Goal: Contribute content: Contribute content

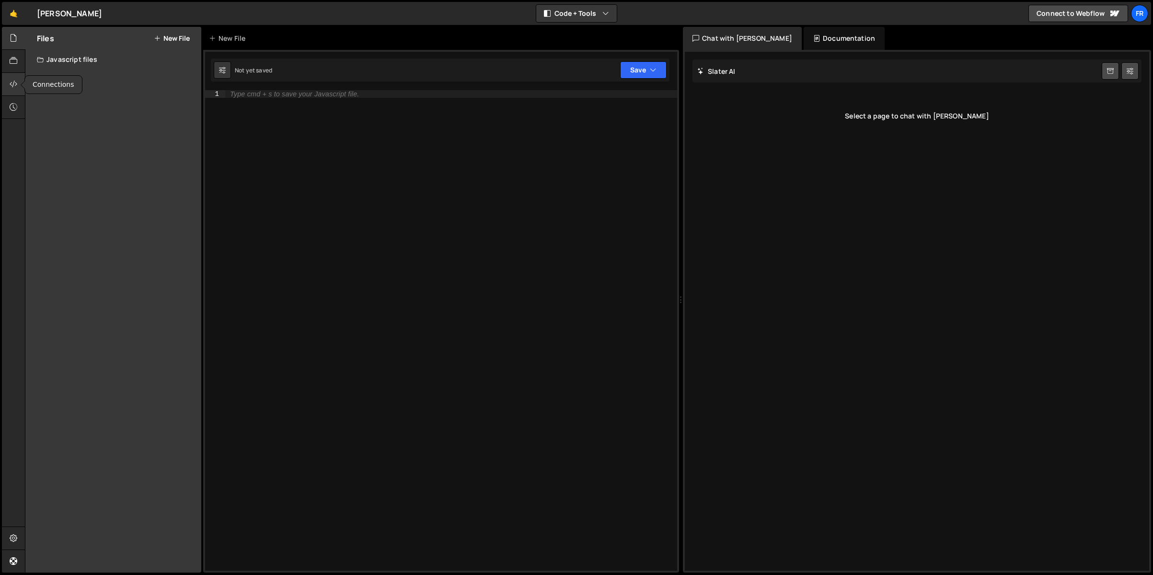
click at [12, 88] on icon at bounding box center [14, 84] width 8 height 11
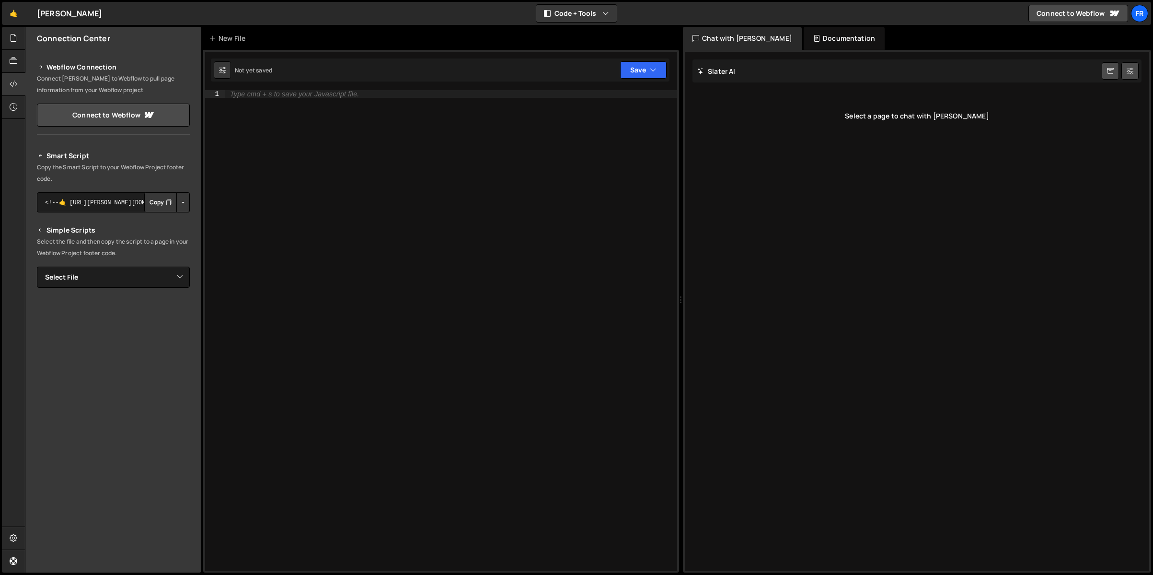
click at [159, 202] on button "Copy" at bounding box center [160, 202] width 33 height 20
click at [114, 115] on link "Connect to Webflow" at bounding box center [113, 115] width 153 height 23
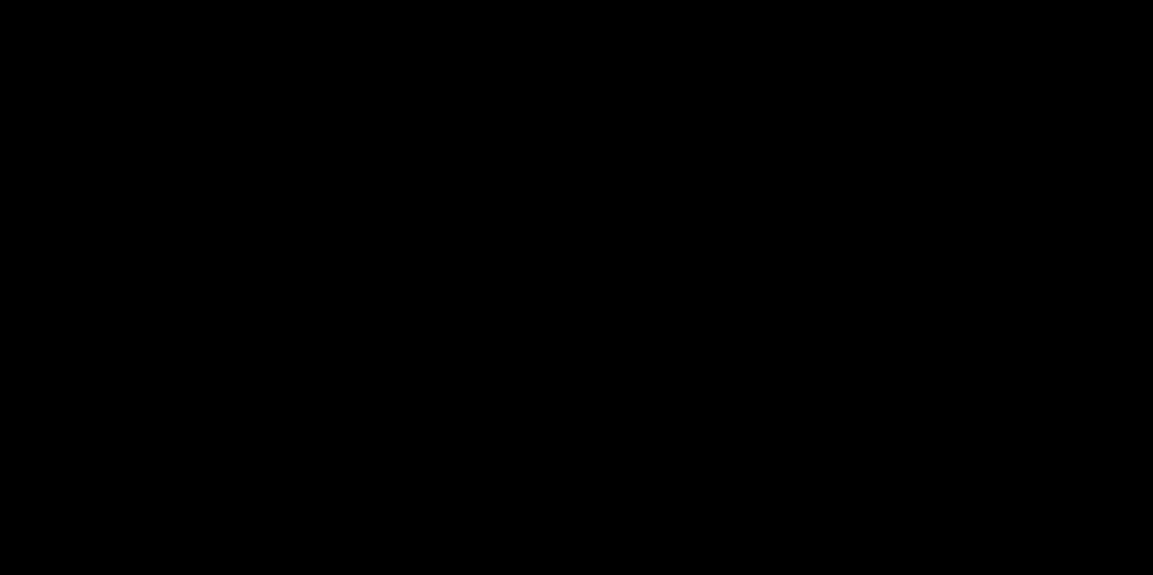
select select "68a97dde177a036bd2ed58ba"
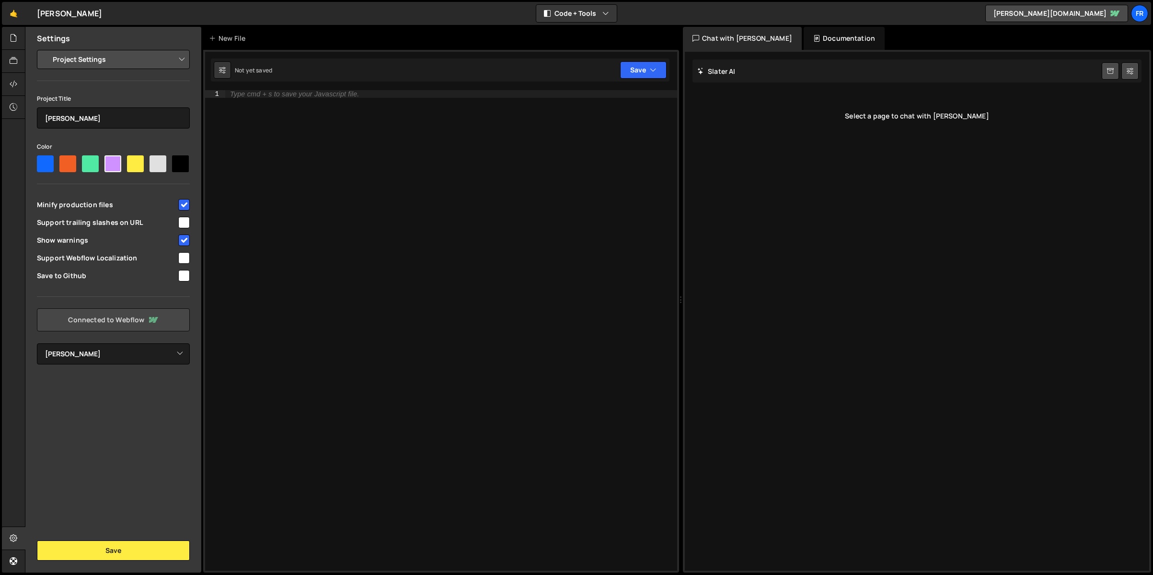
click at [93, 325] on link "Connected to Webflow" at bounding box center [113, 319] width 153 height 23
select select "68a97dde177a036bd2ed58ba"
click at [16, 91] on div at bounding box center [13, 84] width 23 height 23
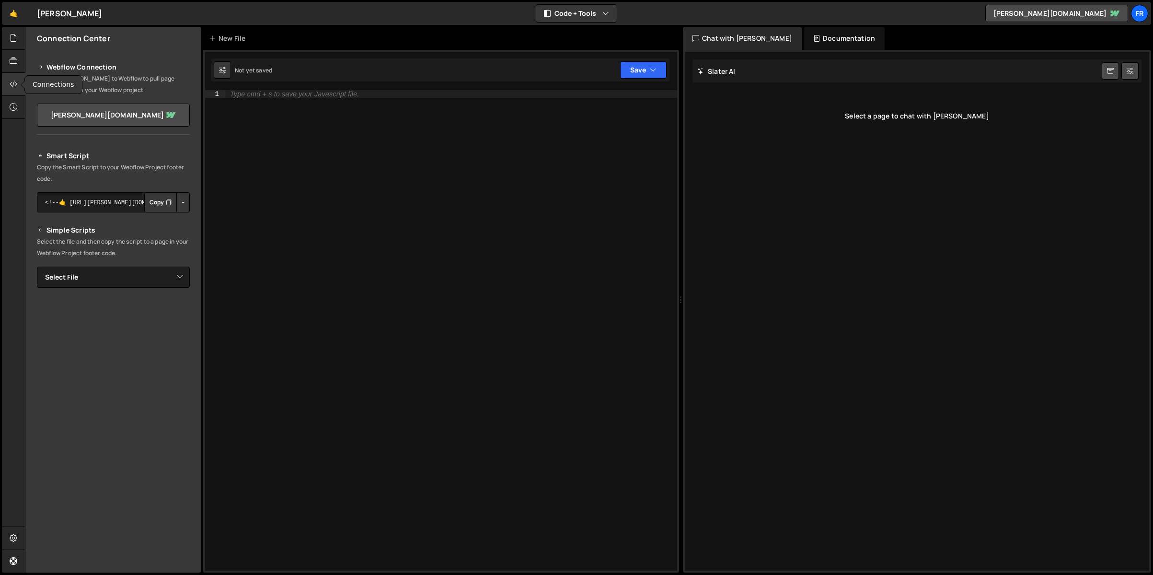
click at [10, 83] on icon at bounding box center [14, 84] width 8 height 11
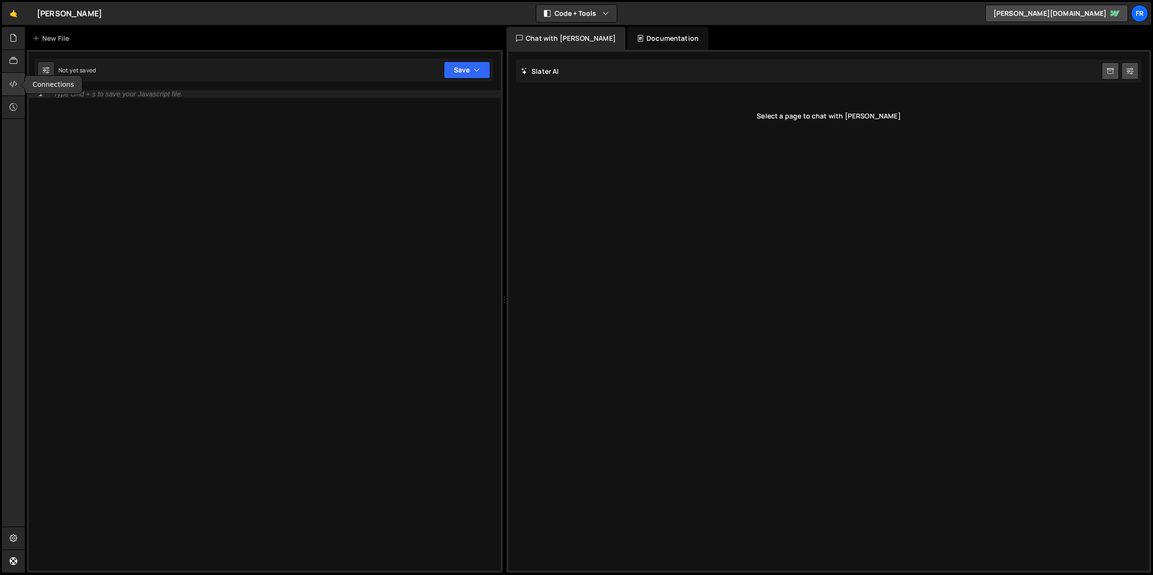
click at [10, 83] on icon at bounding box center [14, 84] width 8 height 11
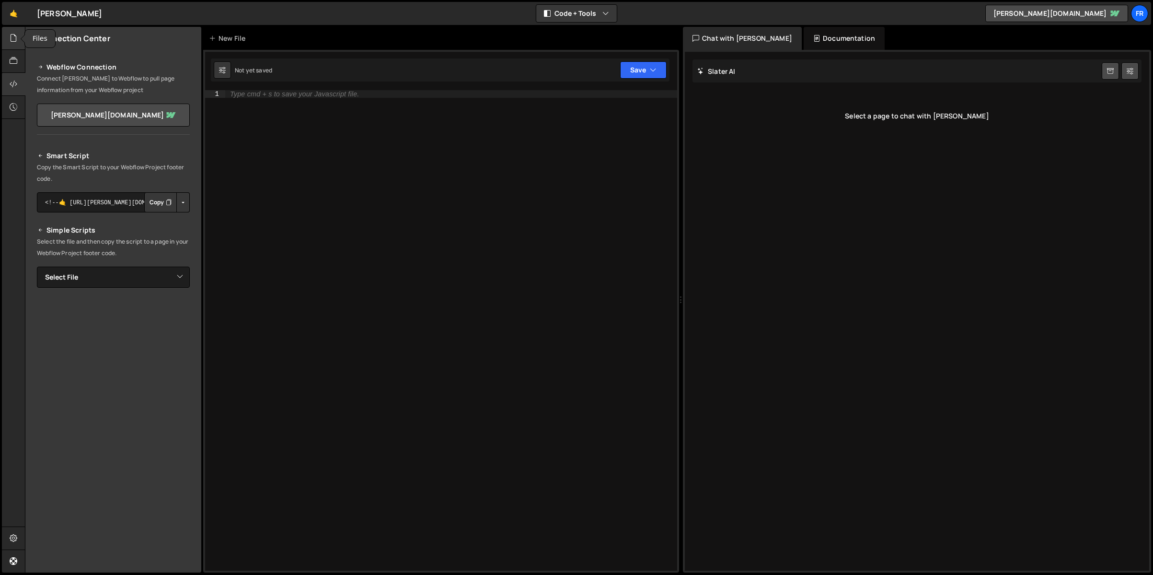
click at [15, 34] on icon at bounding box center [14, 38] width 8 height 11
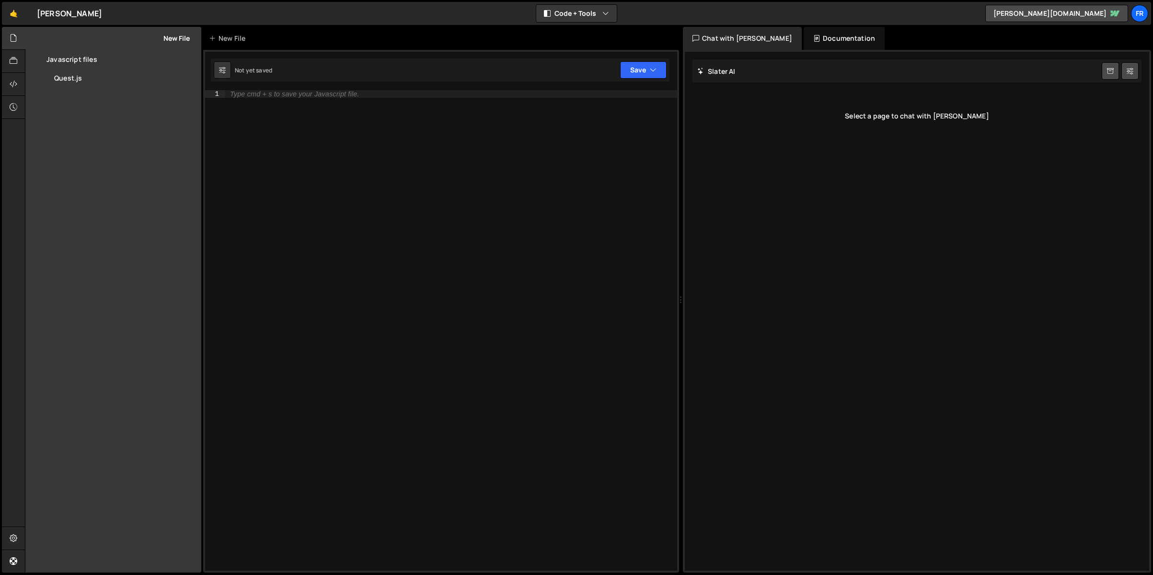
click at [723, 77] on div "[PERSON_NAME] Start new chat" at bounding box center [916, 70] width 449 height 23
click at [154, 37] on icon at bounding box center [157, 39] width 7 height 8
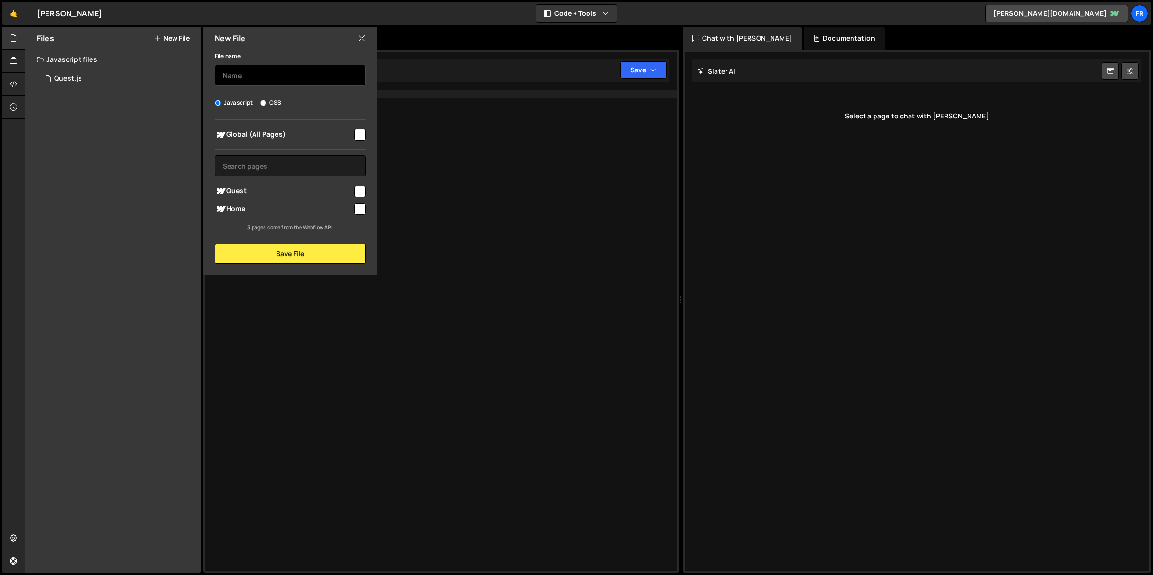
click at [266, 69] on input "text" at bounding box center [290, 75] width 151 height 21
click at [268, 92] on div "File name Javascript CSS Global (All Pages) Save File" at bounding box center [290, 157] width 174 height 214
click at [265, 101] on input "CSS" at bounding box center [263, 103] width 6 height 6
radio input "true"
click at [267, 75] on input "text" at bounding box center [290, 75] width 151 height 21
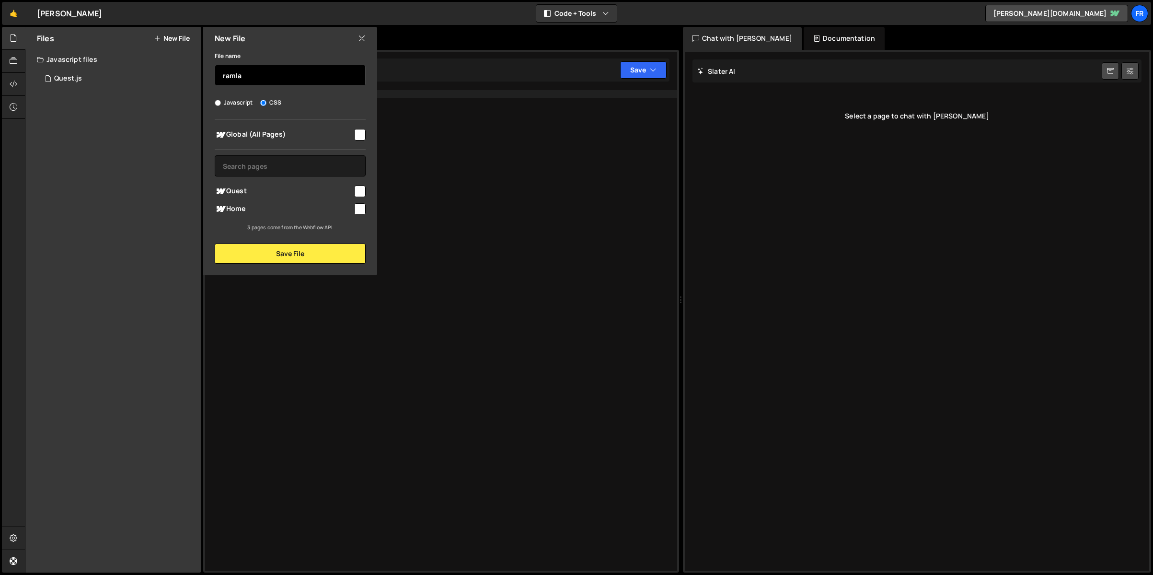
type input "ramla"
click at [355, 132] on input "checkbox" at bounding box center [360, 135] width 12 height 12
checkbox input "true"
click at [310, 252] on button "Save File" at bounding box center [290, 253] width 151 height 20
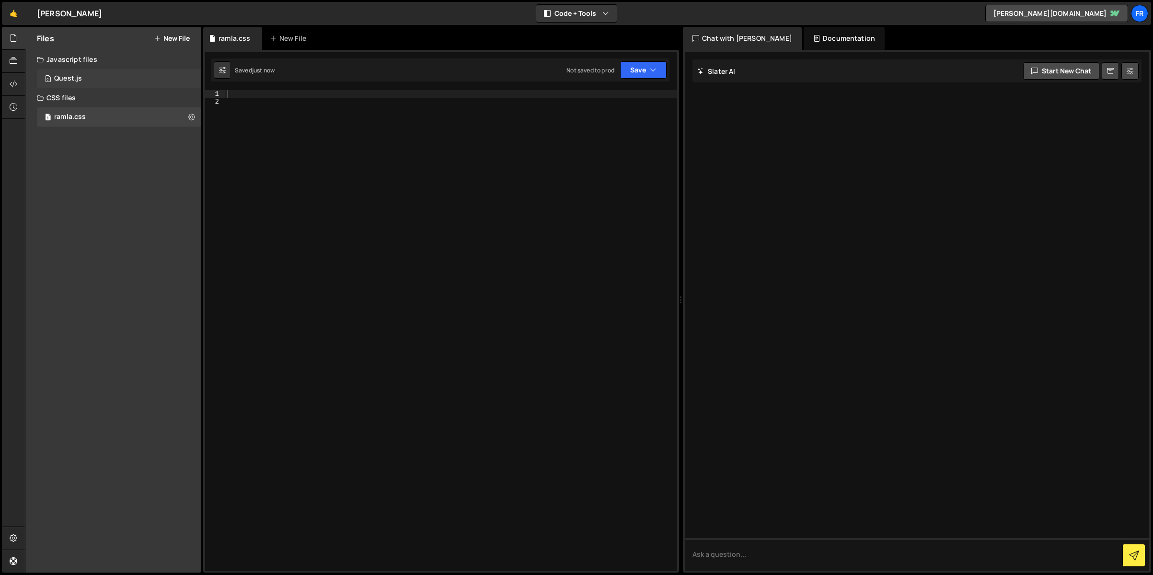
click at [93, 75] on div "0 Quest.js 0" at bounding box center [119, 78] width 164 height 19
click at [188, 80] on icon at bounding box center [191, 78] width 7 height 9
type input "Quest"
radio input "true"
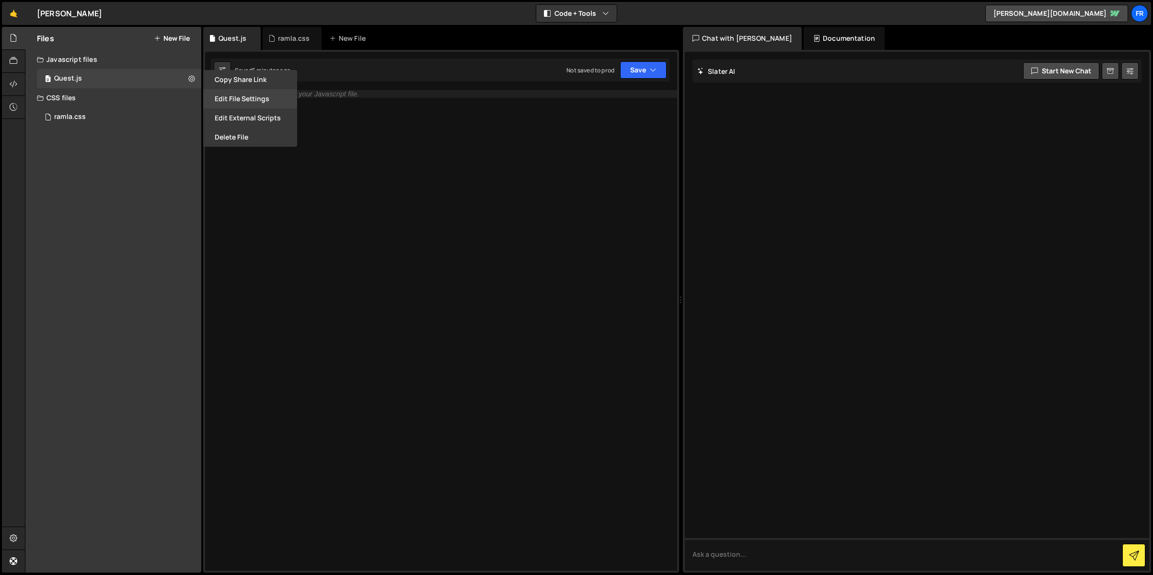
click at [243, 94] on button "Edit File Settings" at bounding box center [250, 98] width 94 height 19
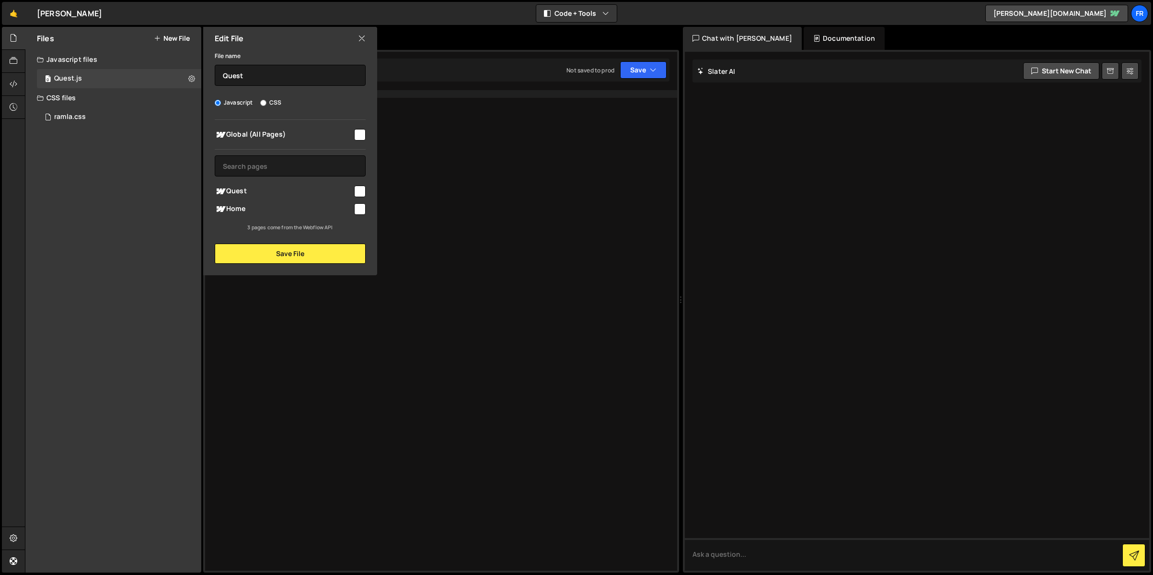
click at [364, 136] on input "checkbox" at bounding box center [360, 135] width 12 height 12
checkbox input "true"
click at [295, 256] on button "Save File" at bounding box center [290, 253] width 151 height 20
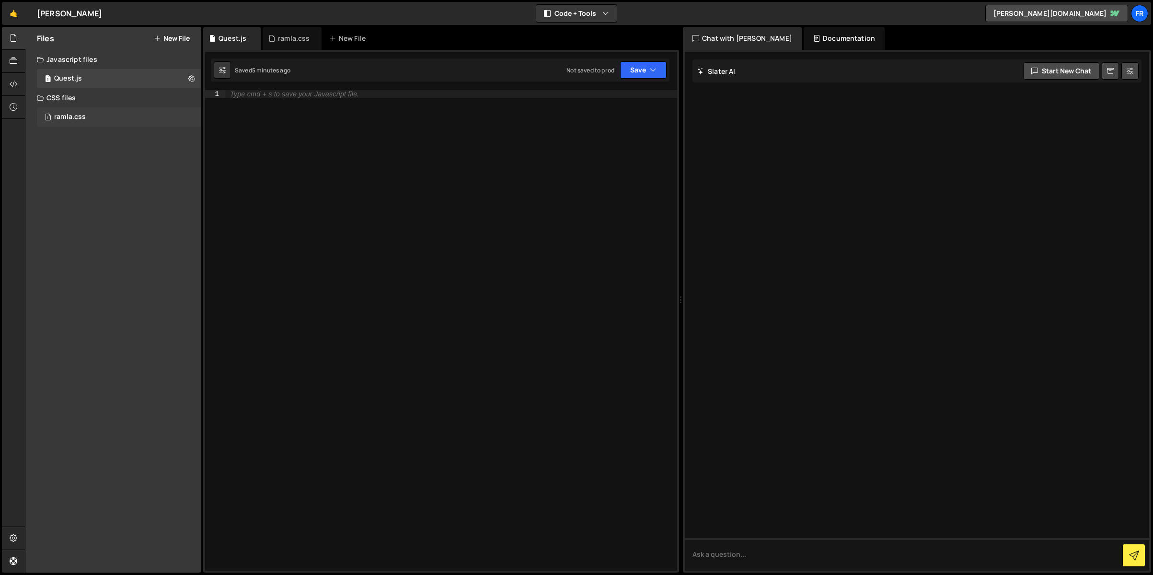
click at [101, 110] on div "1 ramla.css 0" at bounding box center [119, 116] width 164 height 19
click at [758, 548] on textarea at bounding box center [917, 554] width 464 height 33
paste textarea "Target all elements with the class .icon_animation_glow. Apply a simple static …"
type textarea "Target all elements with the class .icon_animation_glow. Apply a simple static …"
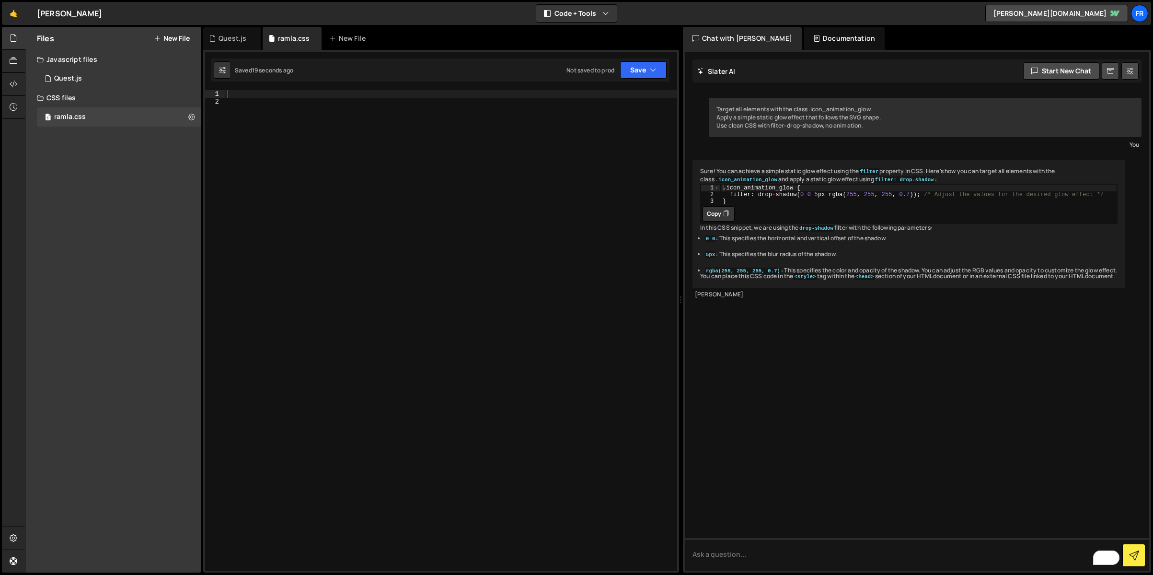
click at [713, 221] on button "Copy" at bounding box center [719, 213] width 32 height 15
click at [304, 92] on div at bounding box center [451, 338] width 452 height 496
paste textarea "}"
type textarea "}"
click at [372, 243] on div ".icon_animation_glow { filter : drop-shadow( 0 0 5 px rgba ( 255 , 255 , 255 , …" at bounding box center [451, 338] width 452 height 496
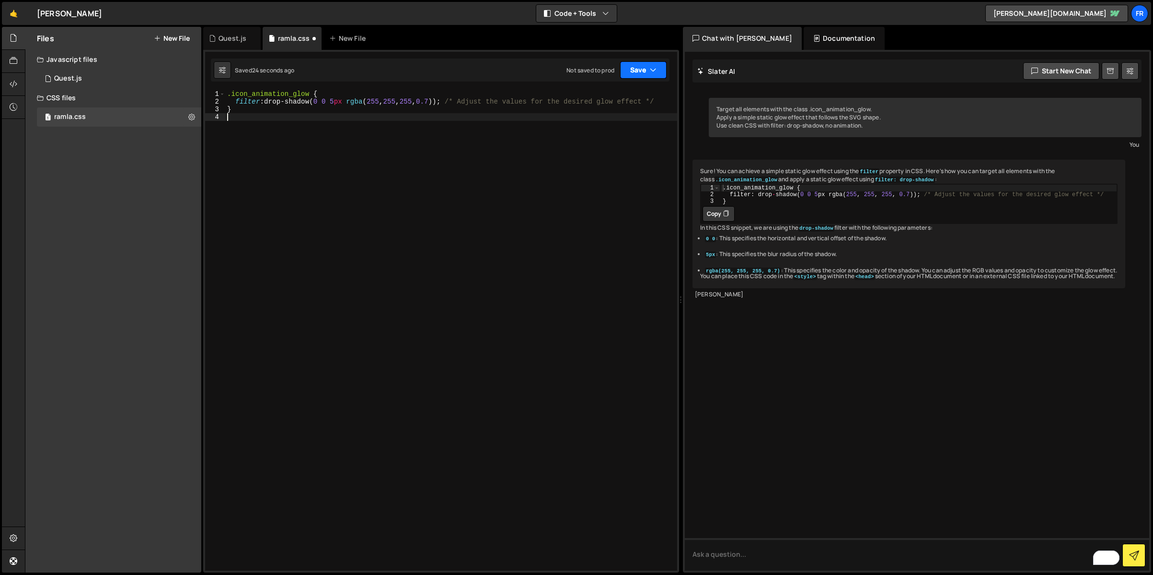
click at [636, 70] on button "Save" at bounding box center [643, 69] width 46 height 17
click at [615, 130] on div "Not saved to prod" at bounding box center [611, 135] width 100 height 12
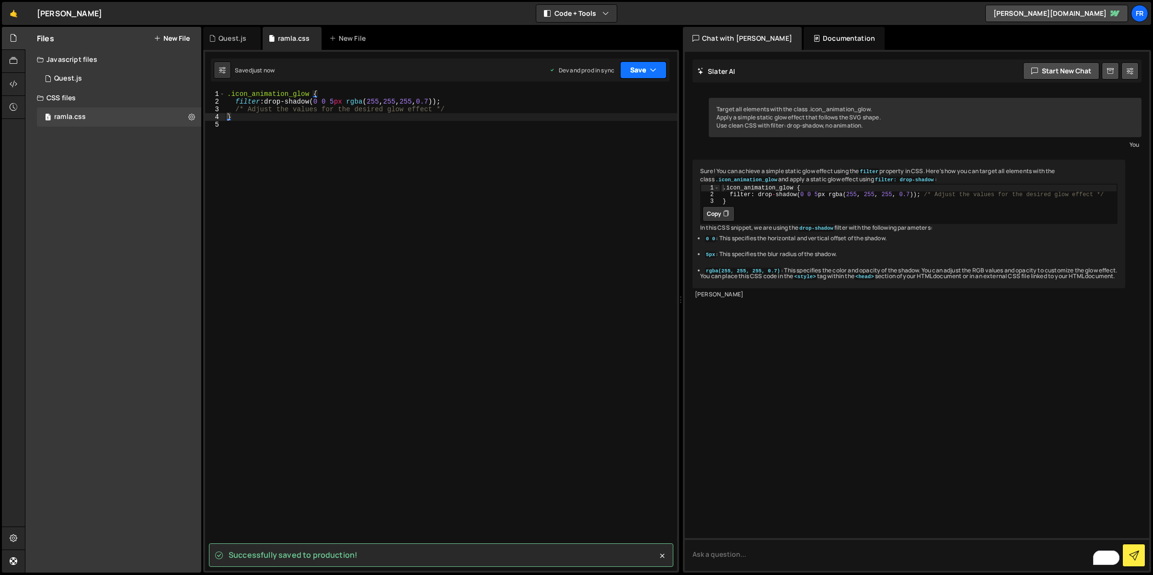
click at [638, 70] on button "Save" at bounding box center [643, 69] width 46 height 17
click at [614, 99] on div "Saved just now" at bounding box center [611, 104] width 100 height 12
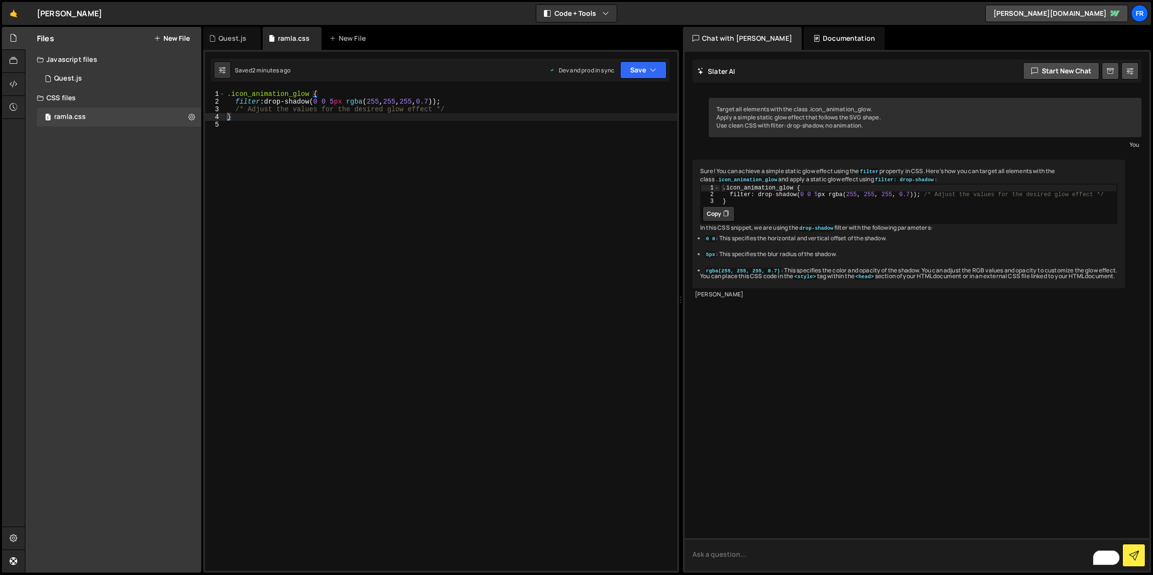
click at [794, 557] on textarea "To enrich screen reader interactions, please activate Accessibility in Grammarl…" at bounding box center [917, 554] width 464 height 33
paste textarea "Target all elements with the class .icon_animation_glow. Apply a subtle outer g…"
type textarea "Target all elements with the class .icon_animation_glow. Apply a subtle outer g…"
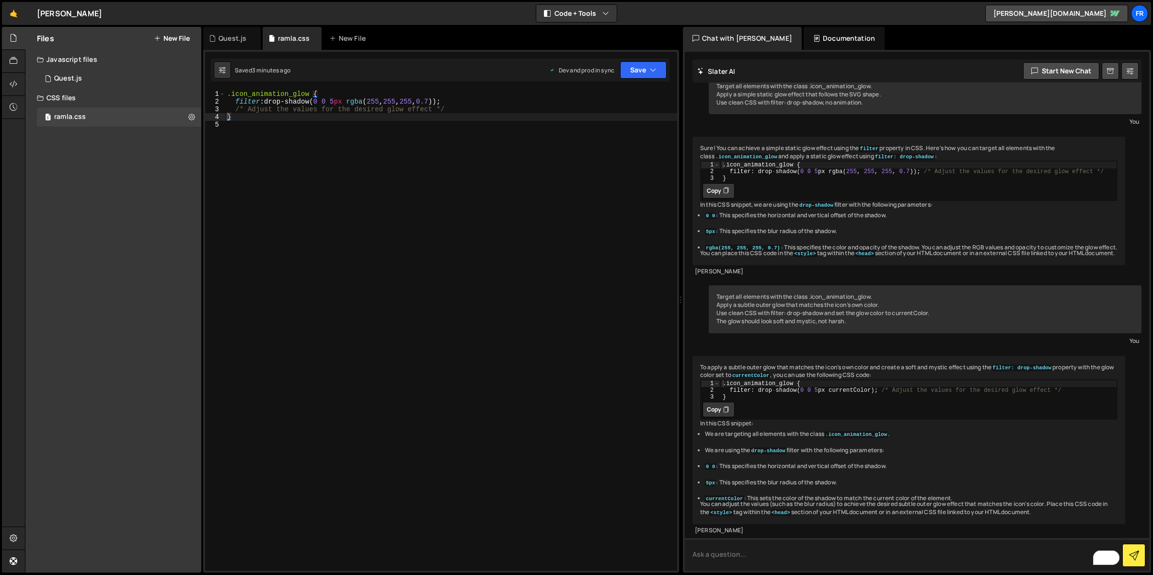
scroll to position [119, 0]
click at [714, 402] on button "Copy" at bounding box center [719, 409] width 32 height 15
click at [391, 115] on div ".icon_animation_glow { filter : drop-shadow( 0 0 5 px rgba ( 255 , 255 , 255 , …" at bounding box center [451, 338] width 452 height 496
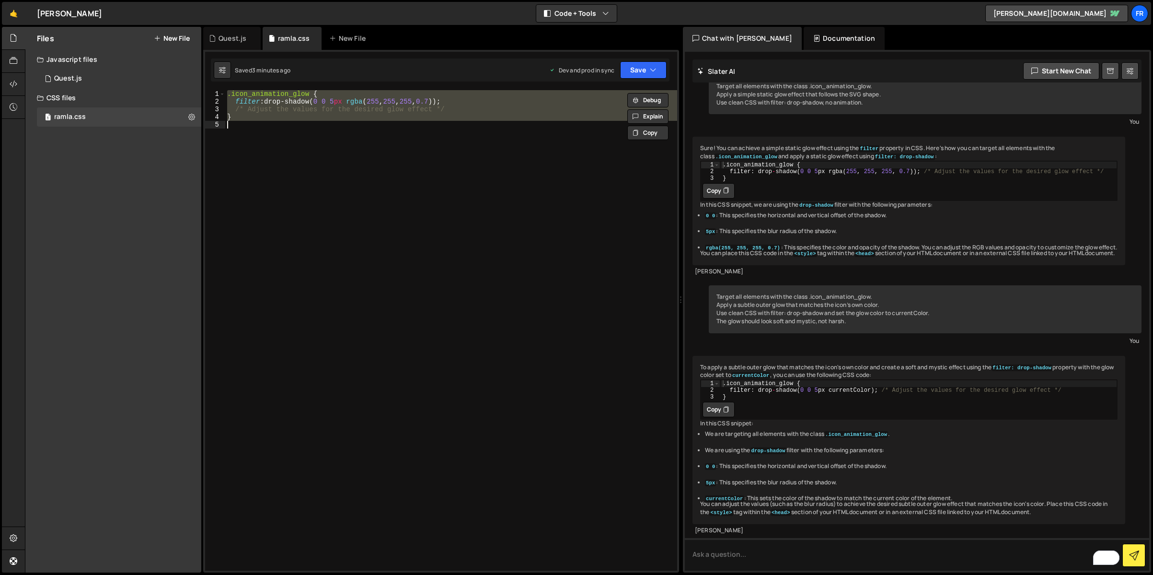
paste textarea
type textarea "}"
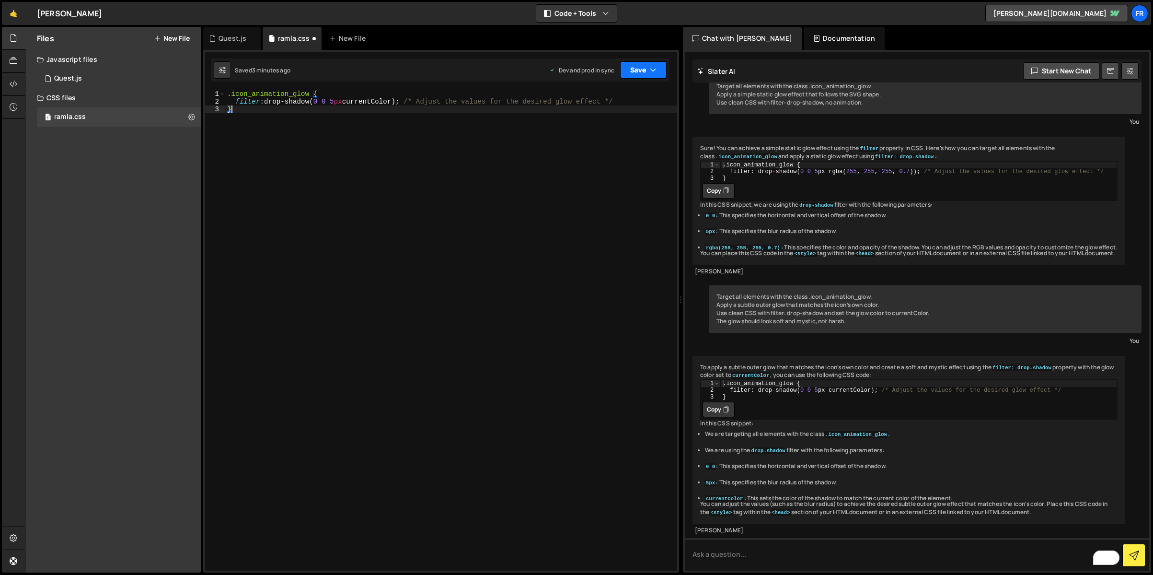
click at [635, 70] on button "Save" at bounding box center [643, 69] width 46 height 17
click at [613, 120] on div "Save to Production S" at bounding box center [611, 125] width 100 height 10
click at [631, 69] on button "Save" at bounding box center [643, 69] width 46 height 17
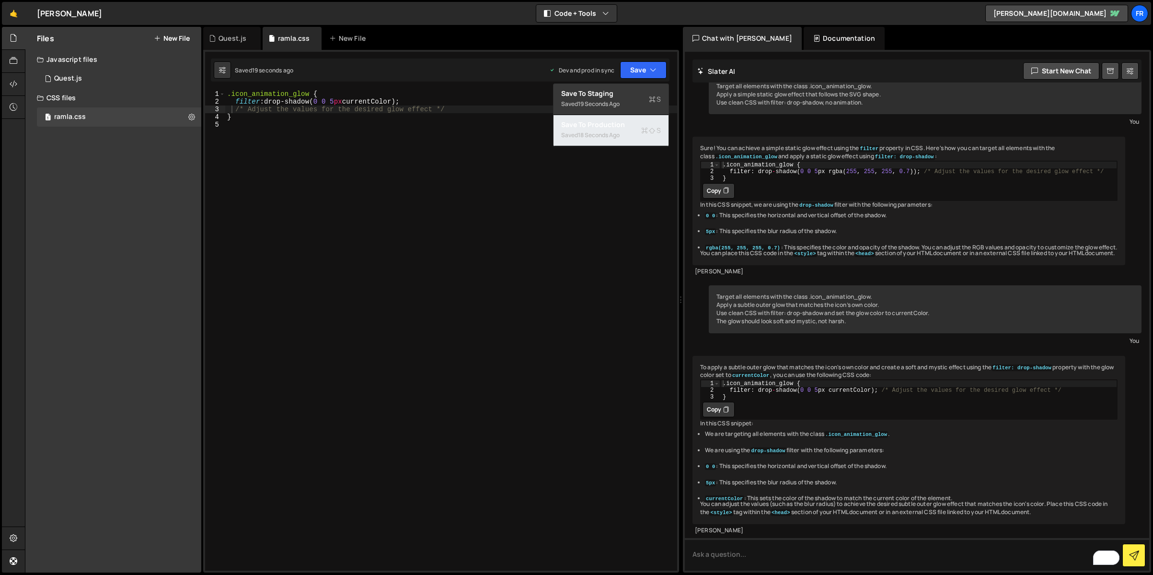
click at [627, 134] on div "Saved 18 seconds ago" at bounding box center [611, 135] width 100 height 12
click at [737, 553] on textarea "To enrich screen reader interactions, please activate Accessibility in Grammarl…" at bounding box center [917, 554] width 464 height 33
paste textarea "Target all elements with the class .icon_animation_glow. Apply a stronger outer…"
type textarea "Target all elements with the class .icon_animation_glow. Apply a stronger outer…"
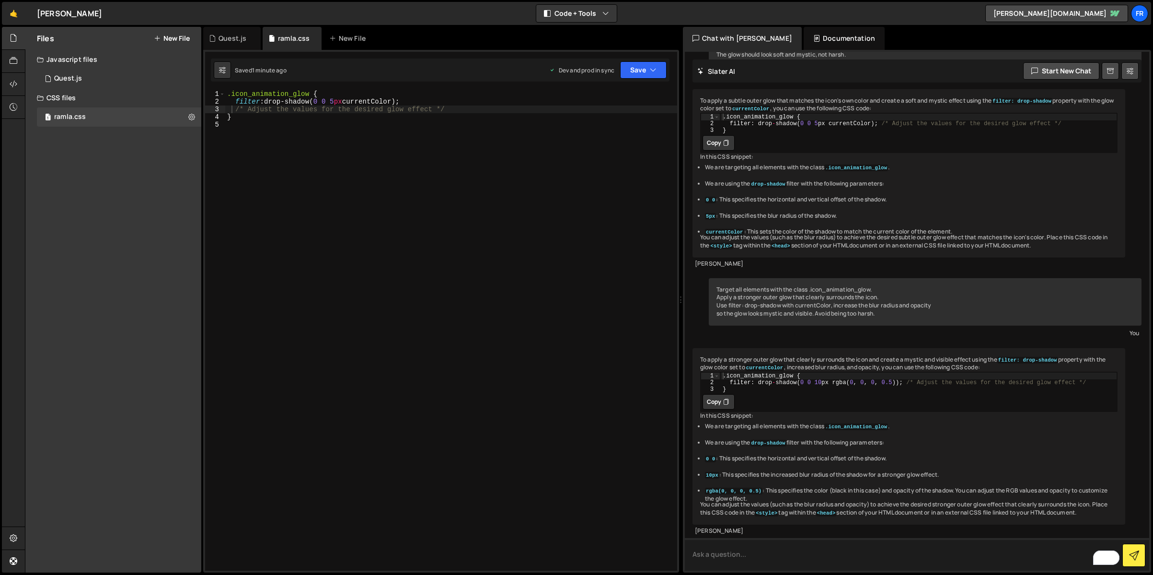
scroll to position [426, 0]
click at [715, 394] on button "Copy" at bounding box center [719, 401] width 32 height 15
click at [439, 146] on div ".icon_animation_glow { filter : drop-shadow( 0 0 5 px currentColor) ; /* Adjust…" at bounding box center [451, 338] width 452 height 496
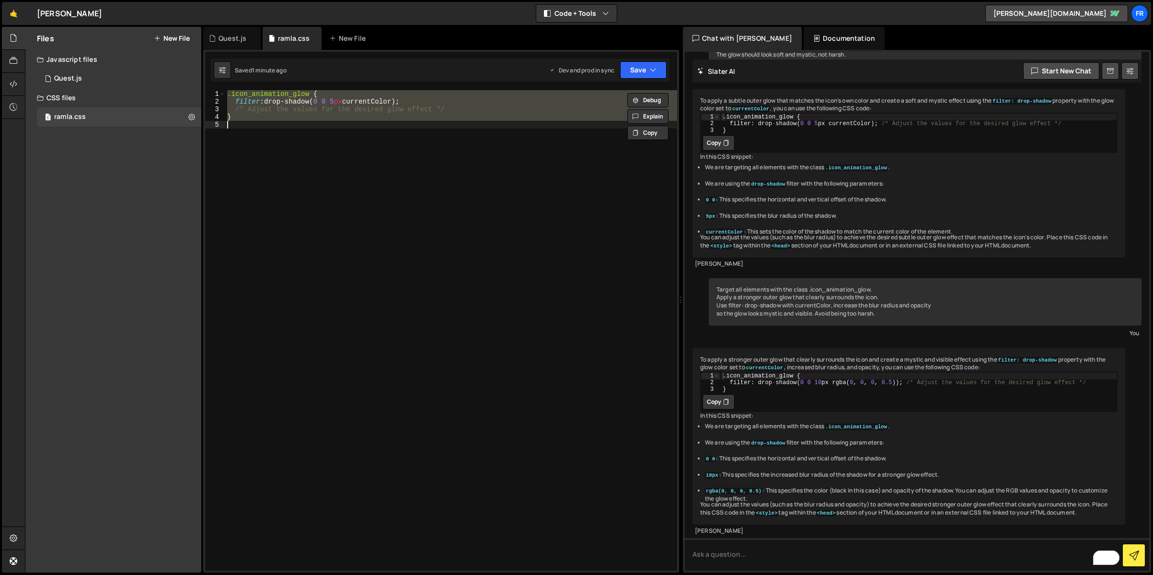
paste textarea
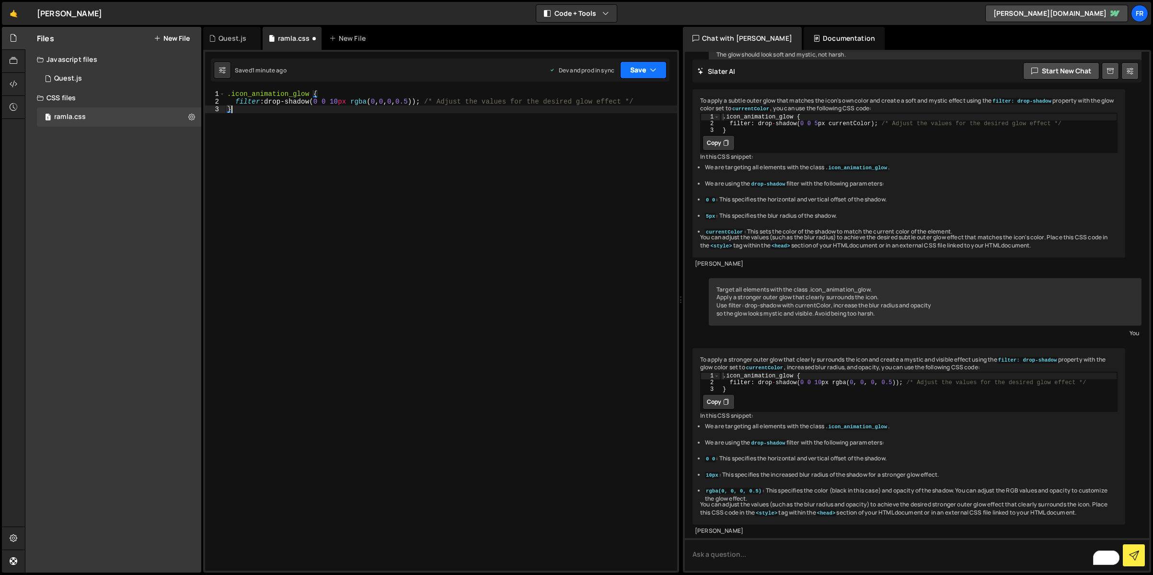
click at [624, 70] on button "Save" at bounding box center [643, 69] width 46 height 17
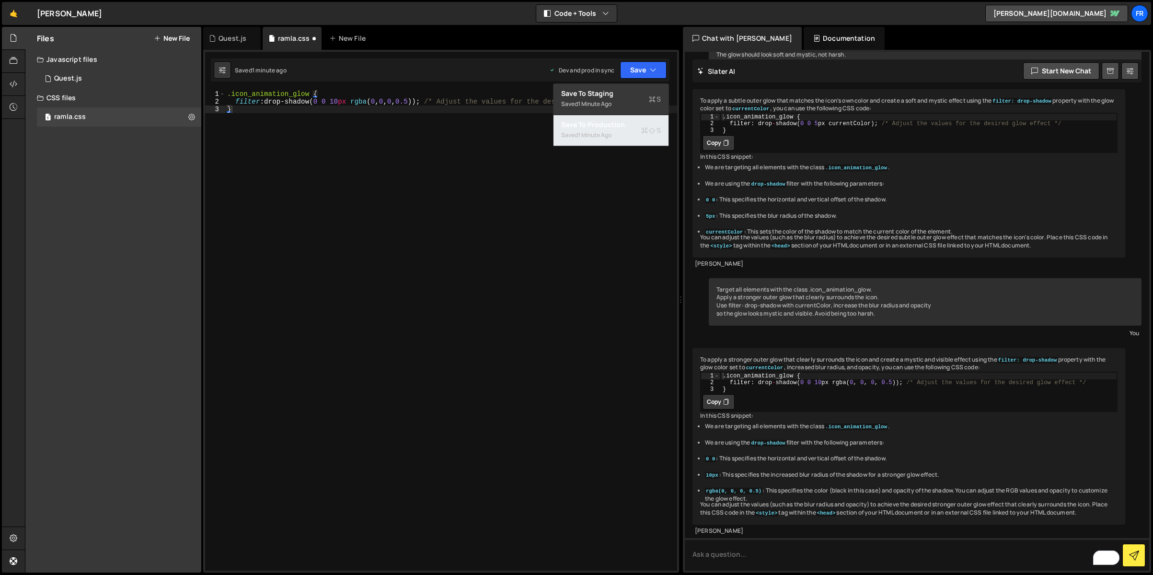
drag, startPoint x: 589, startPoint y: 127, endPoint x: 584, endPoint y: 131, distance: 6.5
click at [589, 127] on div "Save to Production S" at bounding box center [611, 125] width 100 height 10
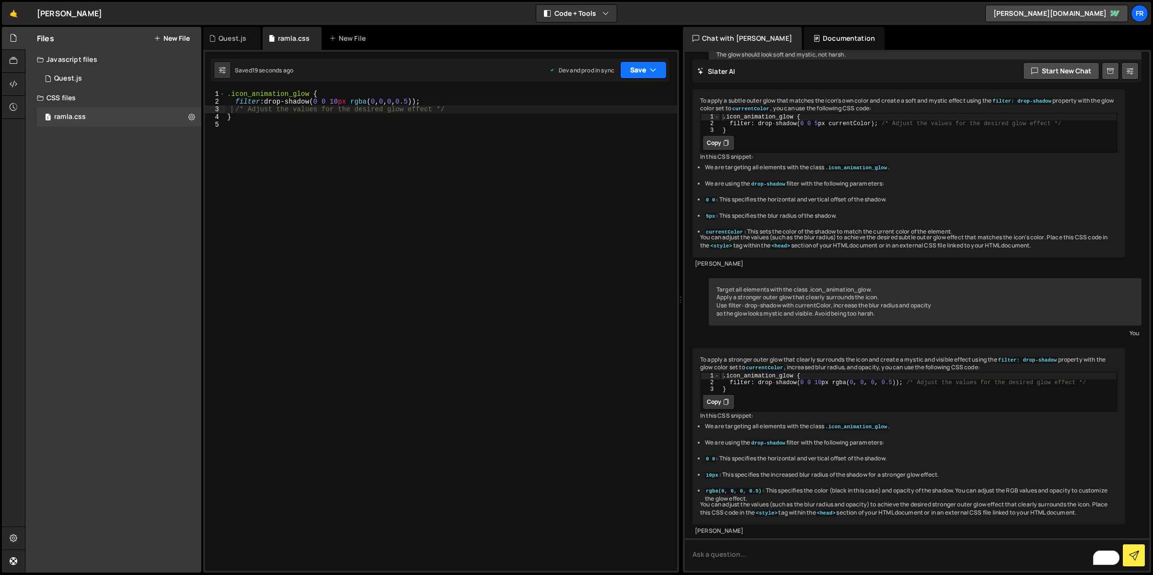
click at [639, 69] on button "Save" at bounding box center [643, 69] width 46 height 17
click at [600, 126] on div "Save to Production S" at bounding box center [611, 125] width 100 height 10
click at [340, 100] on div ".icon_animation_glow { filter : drop-shadow( 0 0 10 px rgba ( 0 , 0 , 0 , 0.5 )…" at bounding box center [451, 338] width 452 height 496
click at [633, 71] on button "Save" at bounding box center [643, 69] width 46 height 17
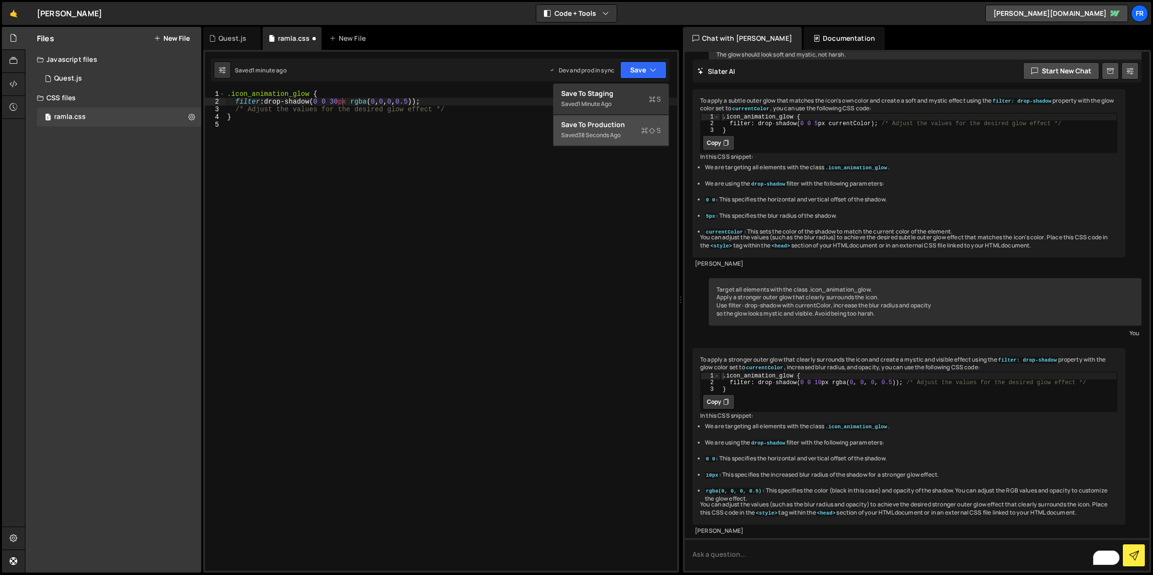
click at [626, 130] on div "Saved 38 seconds ago" at bounding box center [611, 135] width 100 height 12
click at [648, 73] on button "Save" at bounding box center [643, 69] width 46 height 17
click at [439, 96] on div ".icon_animation_glow { filter : drop-shadow( 0 0 30 px rgba ( 0 , 0 , 0 , 0.5 )…" at bounding box center [451, 338] width 452 height 496
type textarea "}"
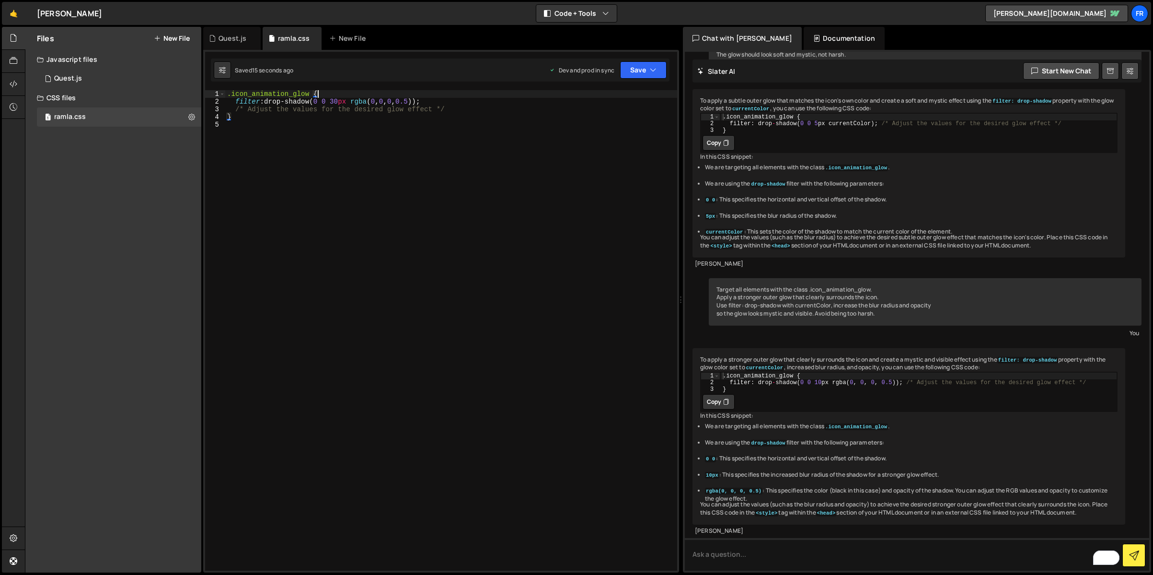
scroll to position [0, 0]
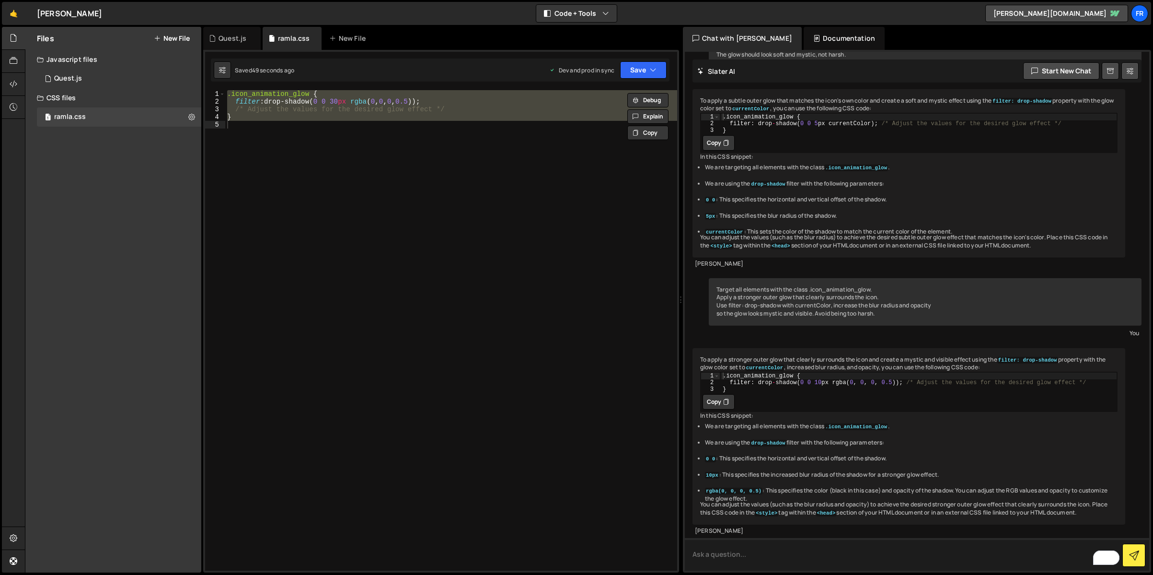
click at [748, 554] on textarea "To enrich screen reader interactions, please activate Accessibility in Grammarl…" at bounding box center [917, 554] width 464 height 33
paste textarea "Target all elements with the class .icon_animation_glow. Apply a bright glow in…"
type textarea "Target all elements with the class .icon_animation_glow. Apply a bright glow in…"
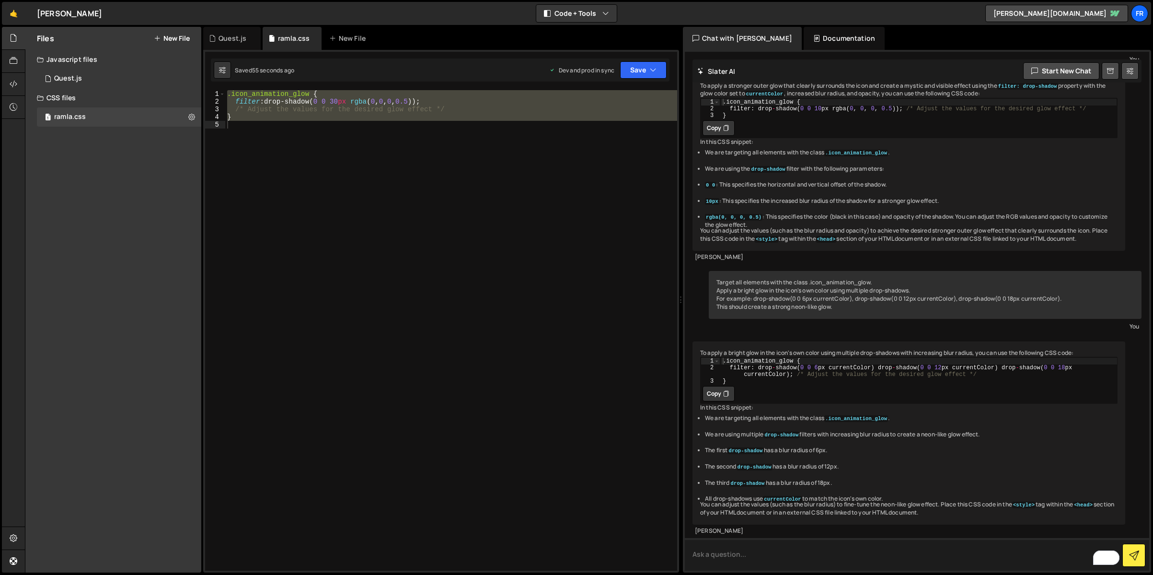
scroll to position [731, 0]
click at [724, 389] on icon at bounding box center [726, 394] width 6 height 10
click at [399, 143] on div ".icon_animation_glow { filter : drop-shadow( 0 0 30 px rgba ( 0 , 0 , 0 , 0.5 )…" at bounding box center [451, 330] width 452 height 480
paste textarea
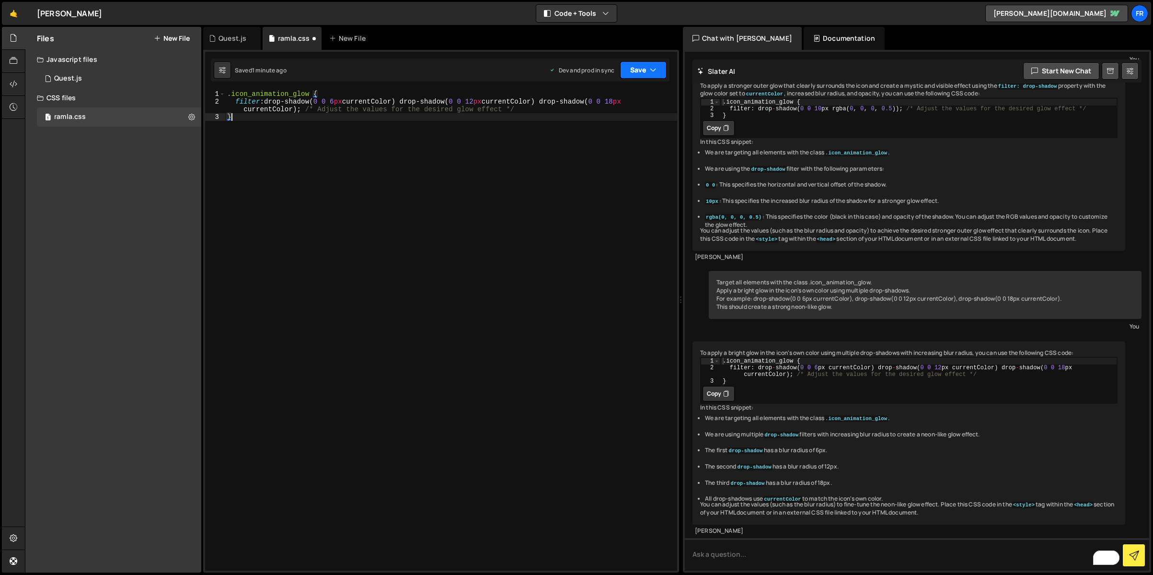
click at [631, 68] on button "Save" at bounding box center [643, 69] width 46 height 17
click at [621, 132] on div "Saved 1 minute ago" at bounding box center [611, 135] width 100 height 12
click at [415, 109] on div ".icon_animation_glow { filter : drop-shadow( 0 0 6 px currentColor) drop-shadow…" at bounding box center [451, 338] width 452 height 496
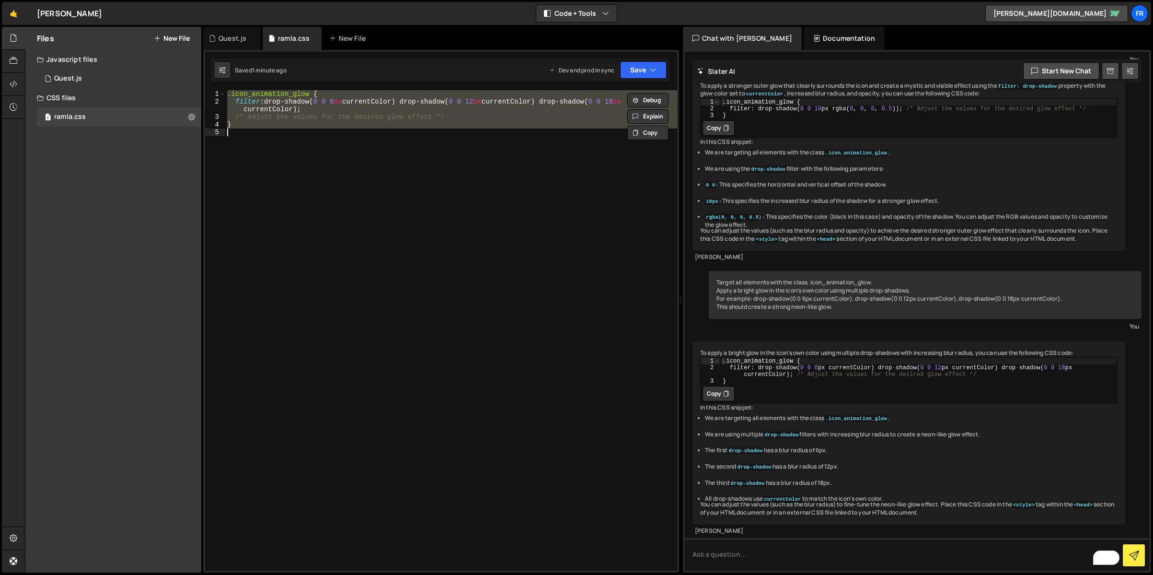
drag, startPoint x: 386, startPoint y: 117, endPoint x: 409, endPoint y: 112, distance: 24.1
click at [386, 117] on div ".icon_animation_glow { filter : drop-shadow( 0 0 6 px currentColor) drop-shadow…" at bounding box center [451, 330] width 452 height 480
type textarea "/* Adjust the values for the desired glow effect */"
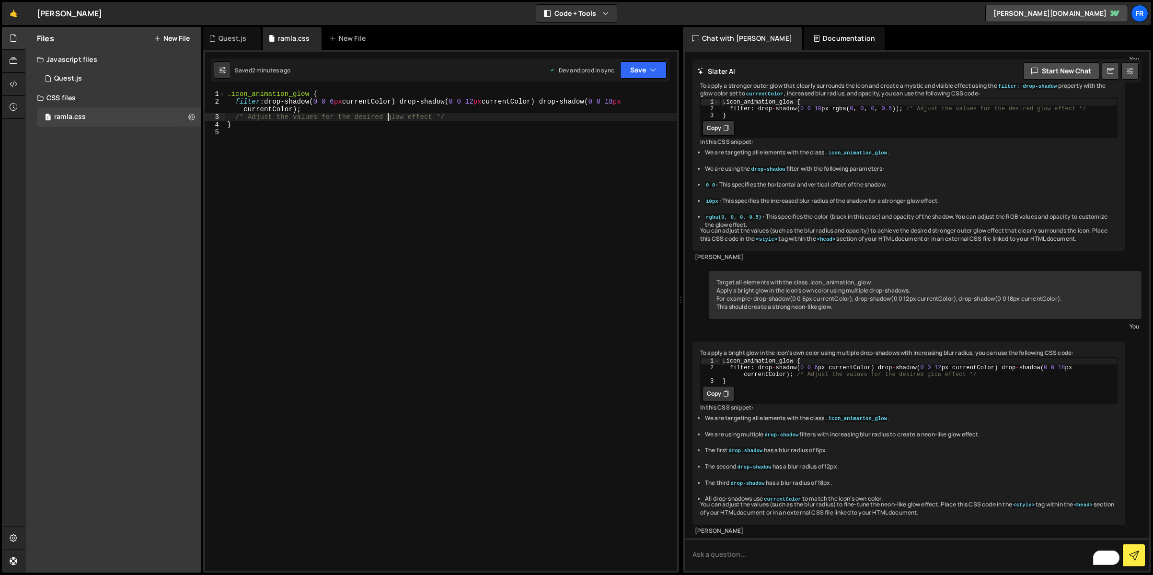
scroll to position [731, 0]
click at [772, 553] on textarea "To enrich screen reader interactions, please activate Accessibility in Grammarl…" at bounding box center [917, 554] width 464 height 33
paste textarea "Target all elements with the class .icon_animation_glow. Apply a bright, soft o…"
type textarea "Target all elements with the class .icon_animation_glow. Apply a bright, soft o…"
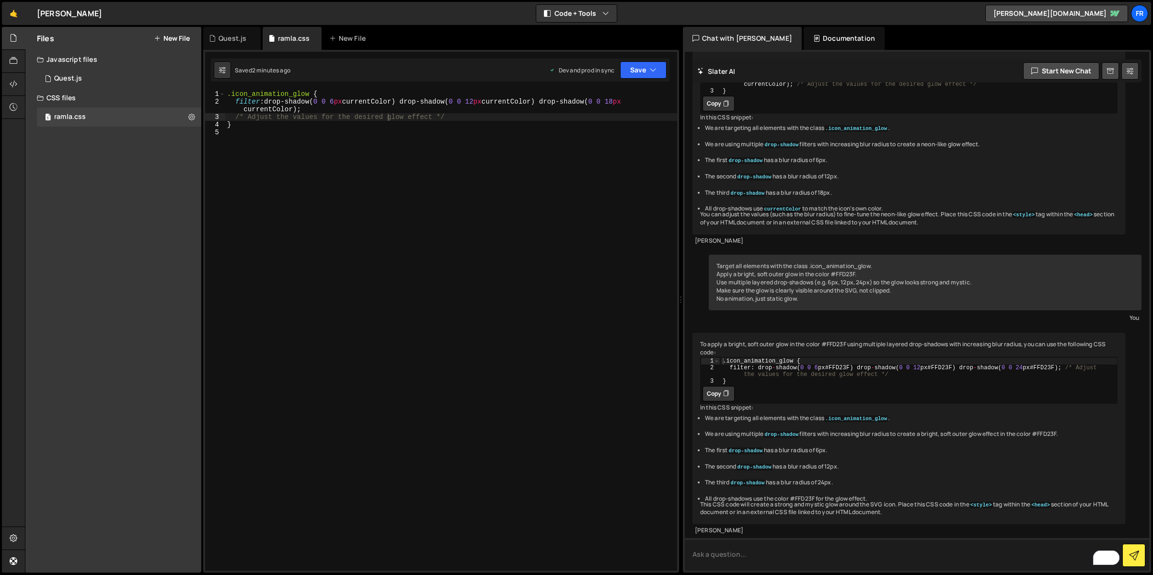
scroll to position [1060, 0]
click at [714, 386] on button "Copy" at bounding box center [719, 393] width 32 height 15
click at [479, 212] on div ".icon_animation_glow { filter : drop-shadow( 0 0 6 px currentColor) drop-shadow…" at bounding box center [451, 338] width 452 height 496
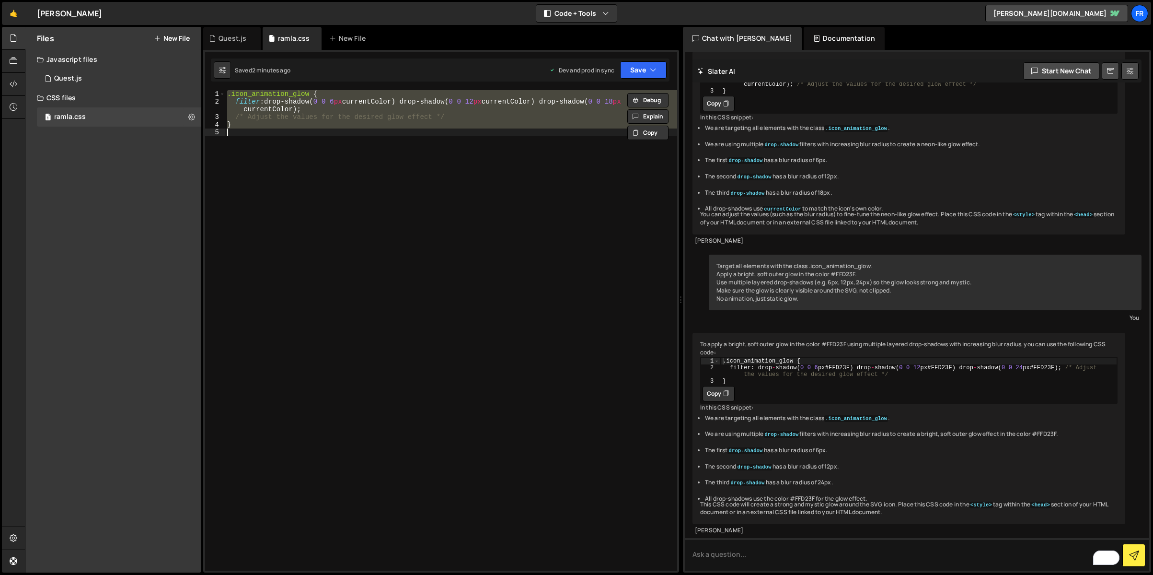
paste textarea
type textarea "}"
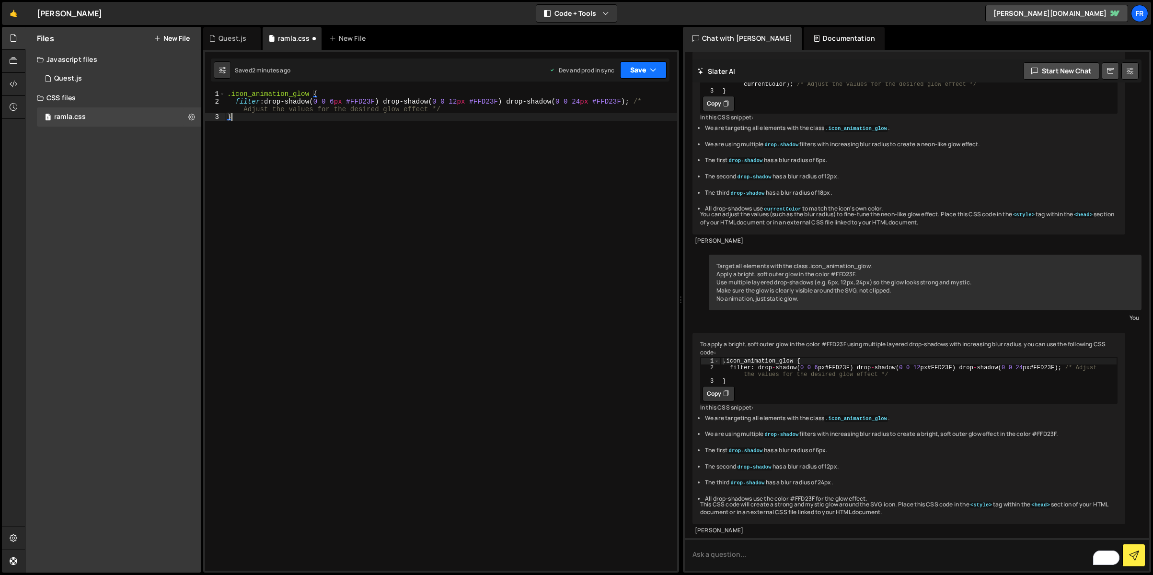
click at [622, 73] on button "Save" at bounding box center [643, 69] width 46 height 17
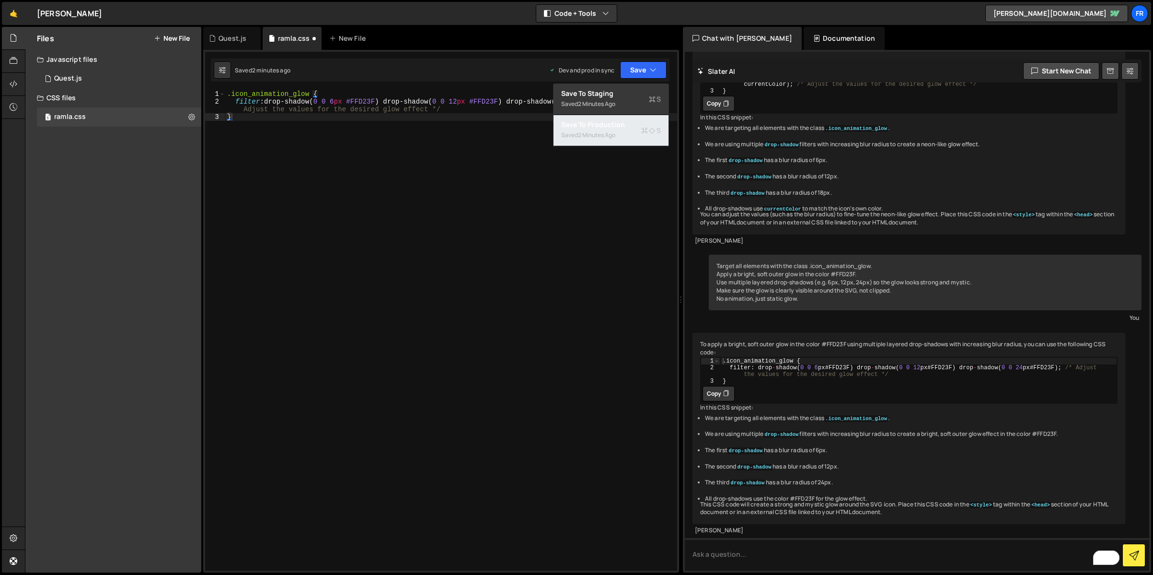
click at [609, 126] on div "Save to Production S" at bounding box center [611, 125] width 100 height 10
click at [390, 126] on div ".icon_animation_glow { filter : drop-shadow( 0 0 6 px #FFD23F ) drop-shadow( 0 …" at bounding box center [451, 338] width 452 height 496
type textarea "}"
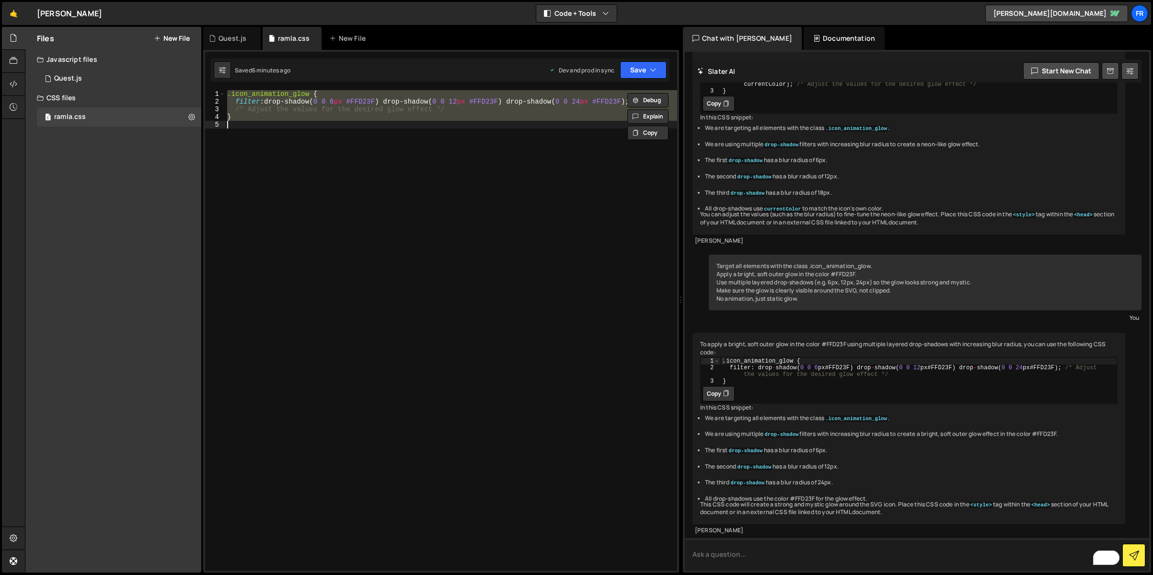
click at [756, 556] on textarea "To enrich screen reader interactions, please activate Accessibility in Grammarl…" at bounding box center [917, 554] width 464 height 33
paste textarea "Target all elements with the class .icon_animation_glow. Keep the icon itself s…"
type textarea "Target all elements with the class .icon_animation_glow. Keep the icon itself s…"
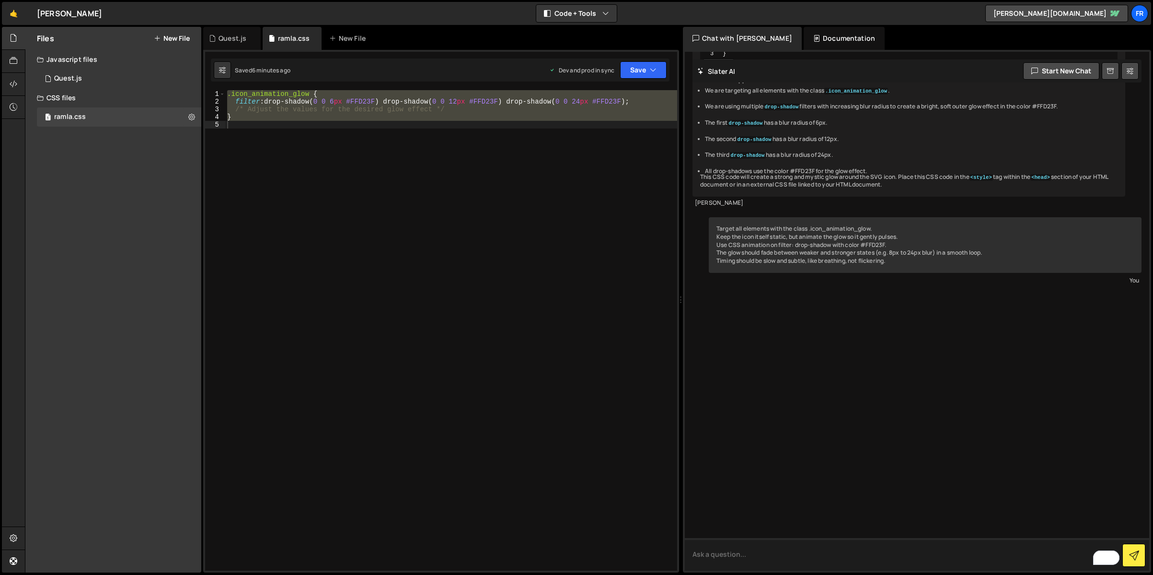
scroll to position [1397, 0]
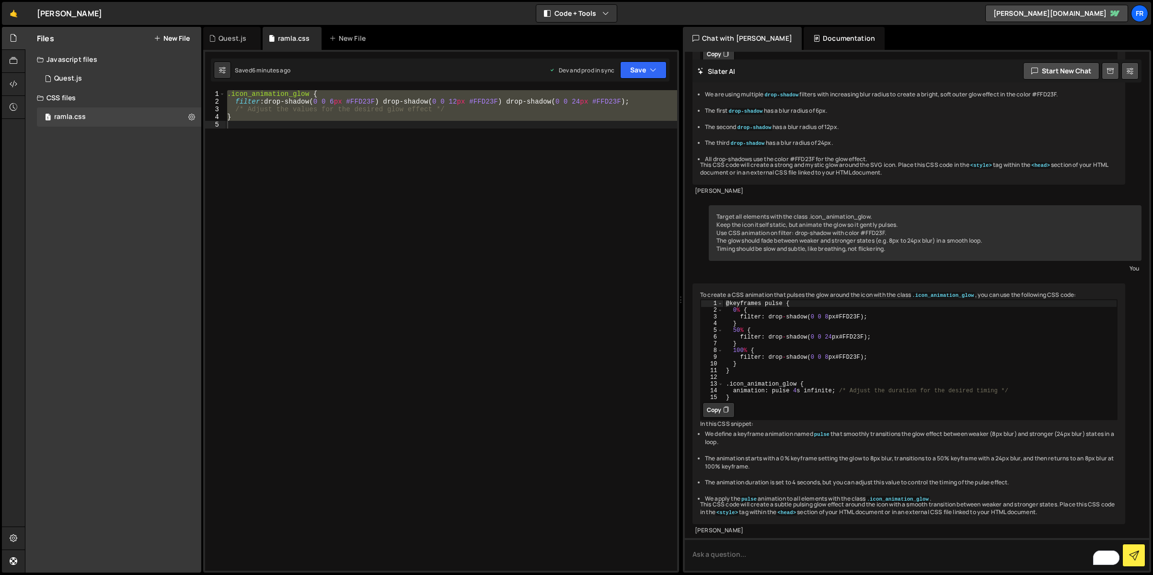
click at [714, 417] on button "Copy" at bounding box center [719, 409] width 32 height 15
click at [452, 138] on div ".icon_animation_glow { filter : drop-shadow( 0 0 6 px #FFD23F ) drop-shadow( 0 …" at bounding box center [451, 330] width 452 height 480
paste textarea
type textarea "}"
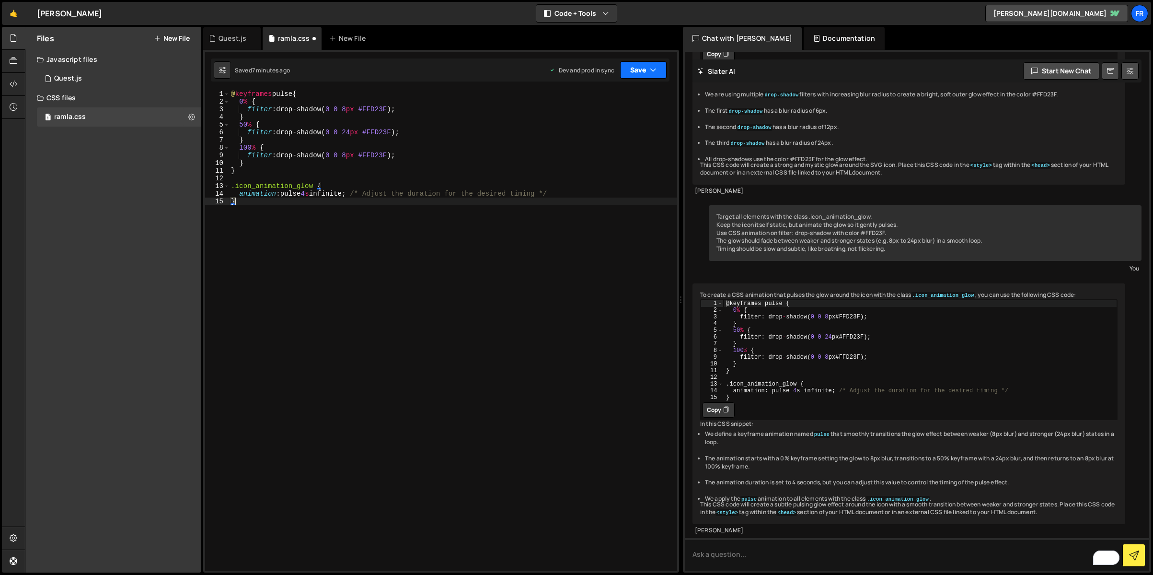
click at [628, 69] on button "Save" at bounding box center [643, 69] width 46 height 17
click at [608, 133] on div "7 minutes ago" at bounding box center [596, 135] width 37 height 8
click at [450, 126] on div "@ keyframes pulse { 0 % { filter : drop-shadow( 0 0 8 px #FFD23F ) ; } 50 % { f…" at bounding box center [453, 338] width 448 height 496
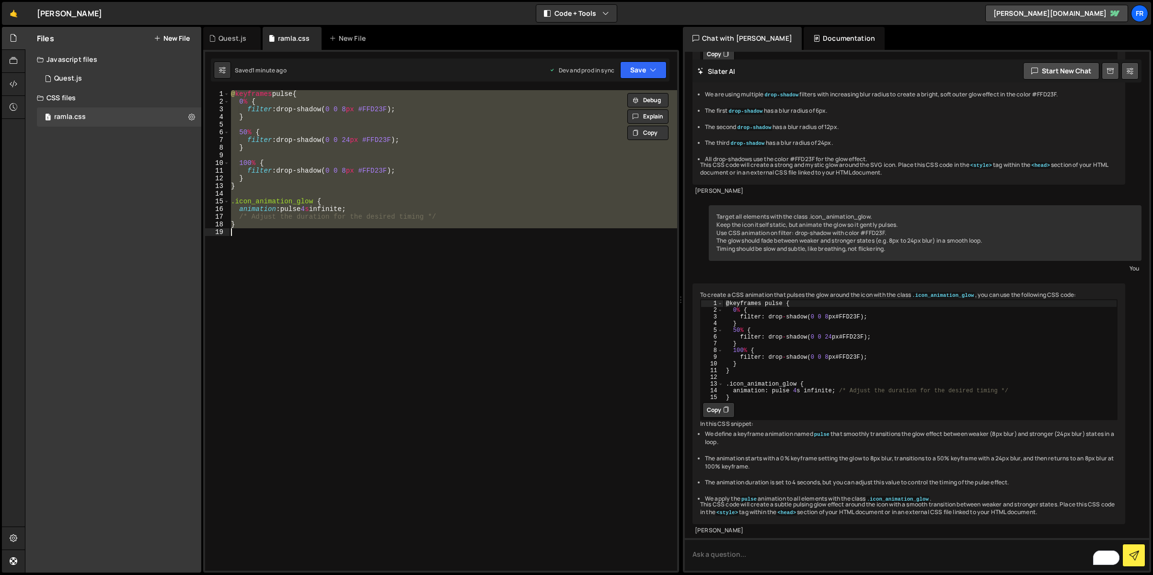
click at [375, 149] on div "@ keyframes pulse { 0 % { filter : drop-shadow( 0 0 8 px #FFD23F ) ; } 50 % { f…" at bounding box center [453, 330] width 448 height 480
type textarea "}"
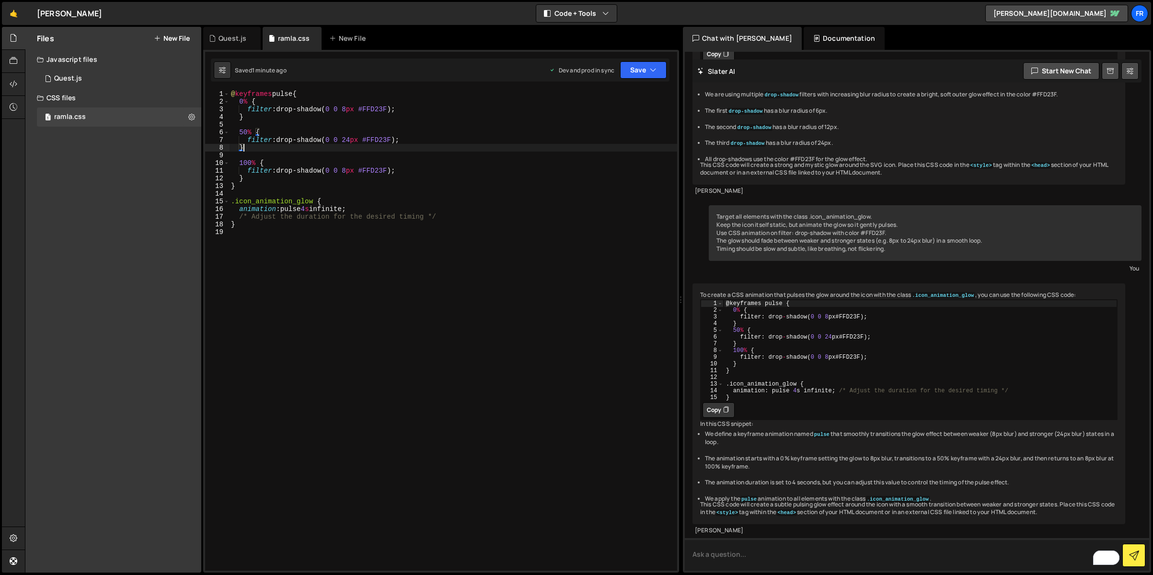
click at [739, 558] on textarea "To enrich screen reader interactions, please activate Accessibility in Grammarl…" at bounding box center [917, 554] width 464 height 33
paste textarea "Target .icon_animation_glow. Animate only the glow in #FFD23F, not the icon. Us…"
type textarea "Target .icon_animation_glow. Animate only the glow in #FFD23F, not the icon. Us…"
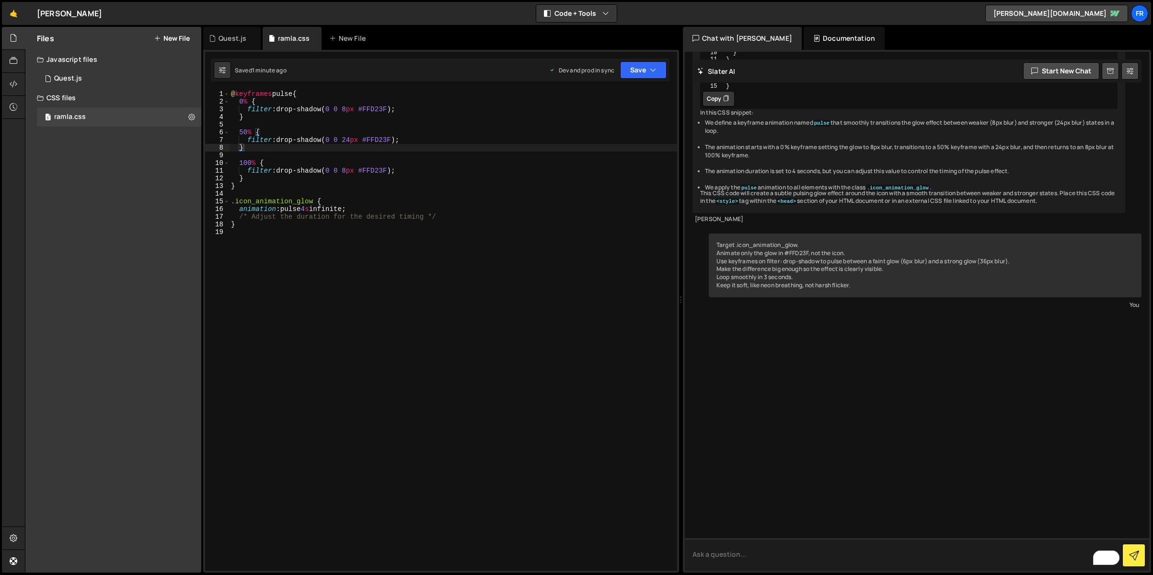
scroll to position [1761, 0]
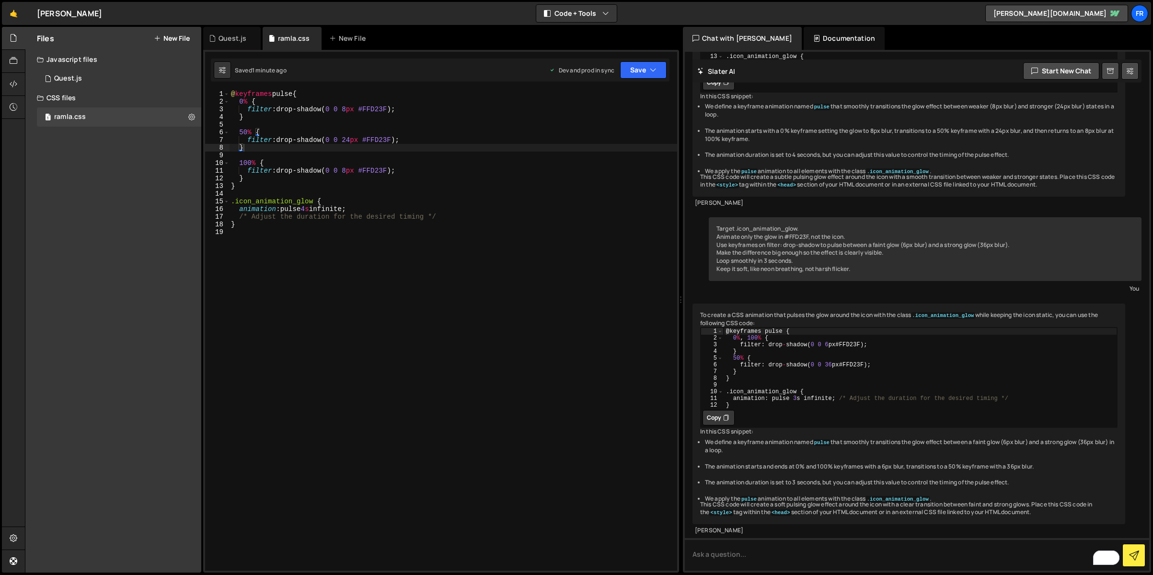
click at [719, 425] on button "Copy" at bounding box center [719, 417] width 32 height 15
click at [376, 188] on div "@ keyframes pulse { 0 % { filter : drop-shadow( 0 0 8 px #FFD23F ) ; } 50 % { f…" at bounding box center [453, 338] width 448 height 496
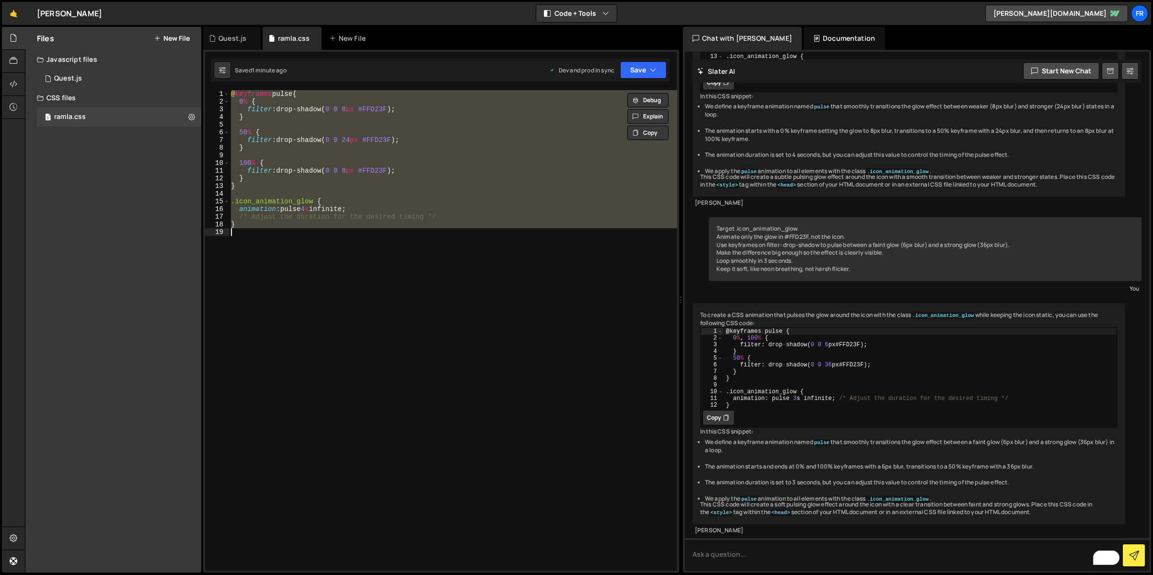
paste textarea
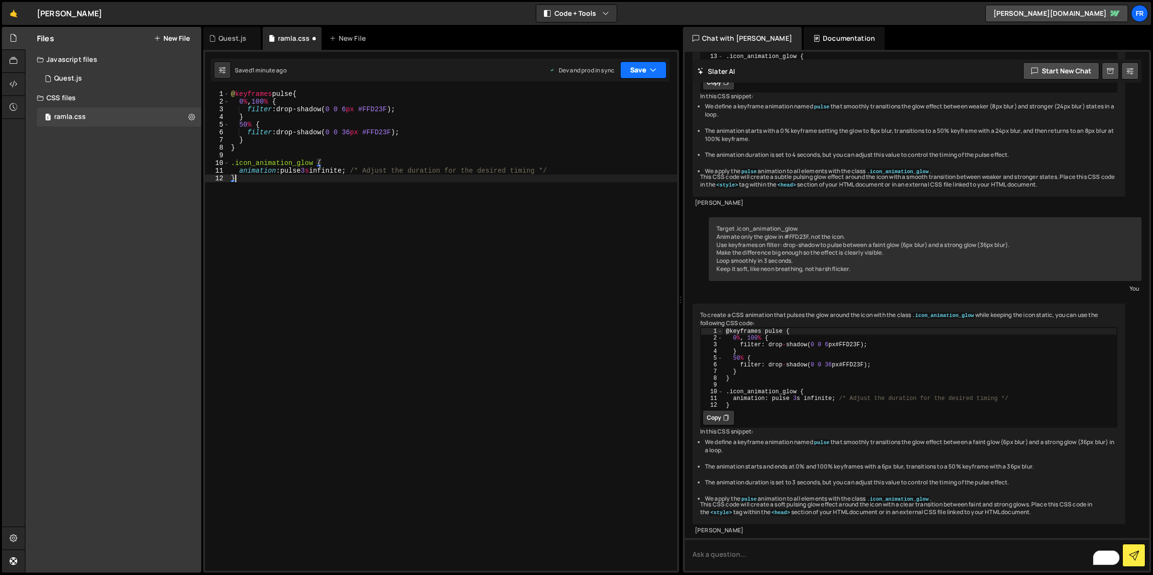
click at [641, 74] on button "Save" at bounding box center [643, 69] width 46 height 17
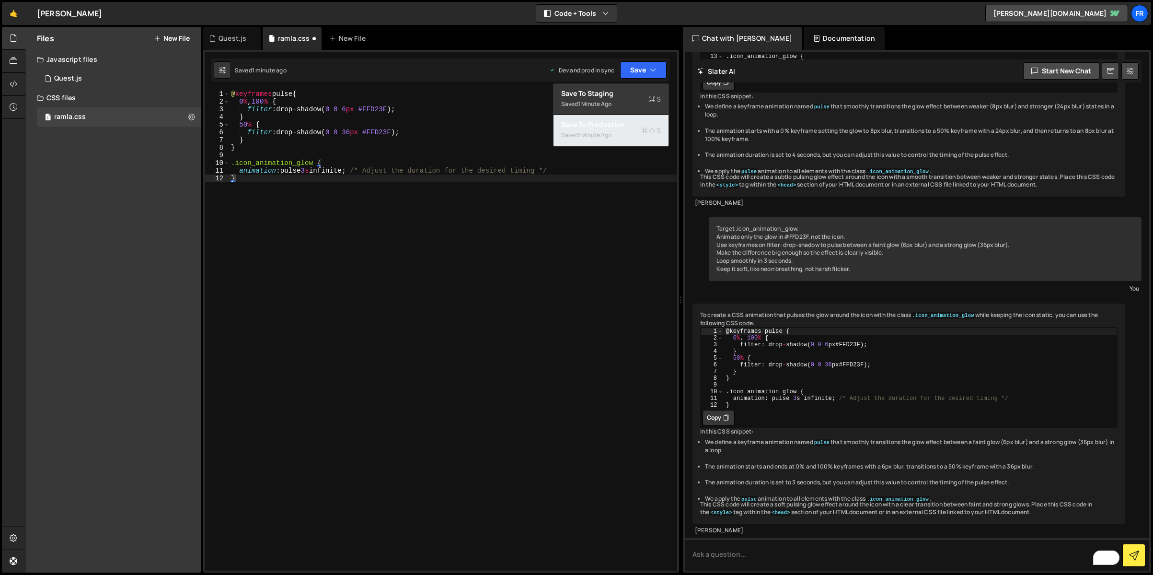
click at [627, 133] on div "Saved 1 minute ago" at bounding box center [611, 135] width 100 height 12
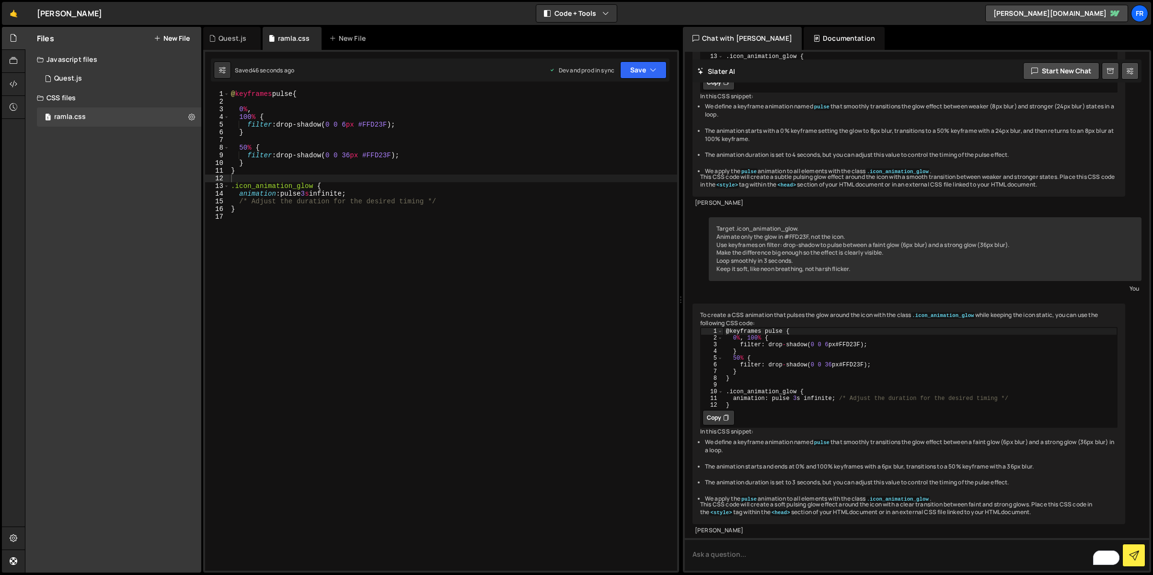
click at [337, 170] on div "@ keyframes pulse { 0 % , 100 % { filter : drop-shadow( 0 0 6 px #FFD23F ) ; } …" at bounding box center [453, 338] width 448 height 496
type textarea "}"
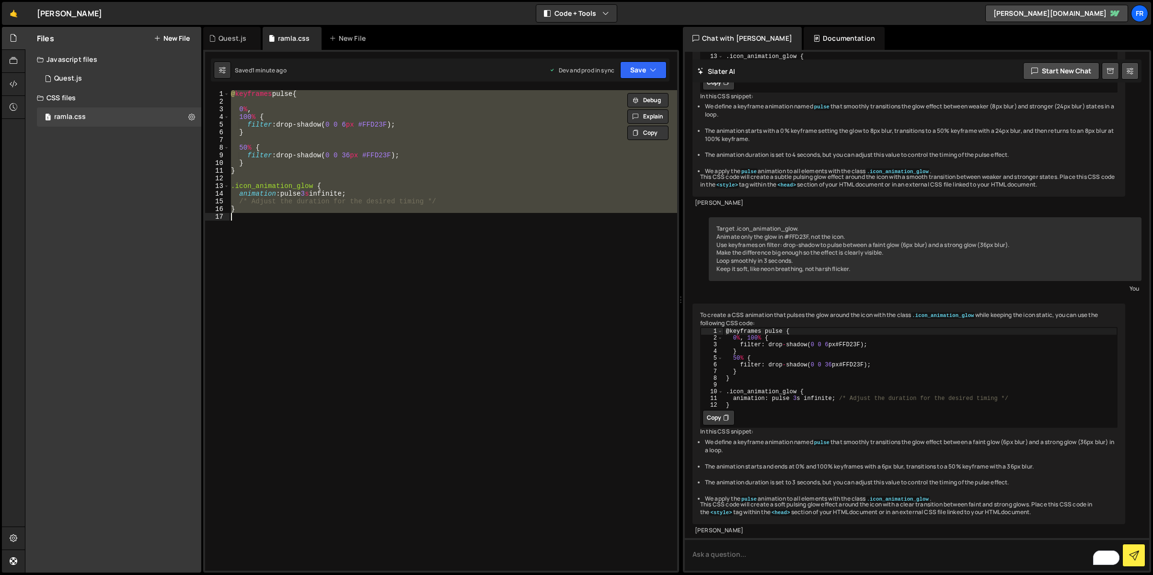
click at [347, 217] on div "@ keyframes pulse { 0 % , 100 % { filter : drop-shadow( 0 0 6 px #FFD23F ) ; } …" at bounding box center [453, 330] width 448 height 480
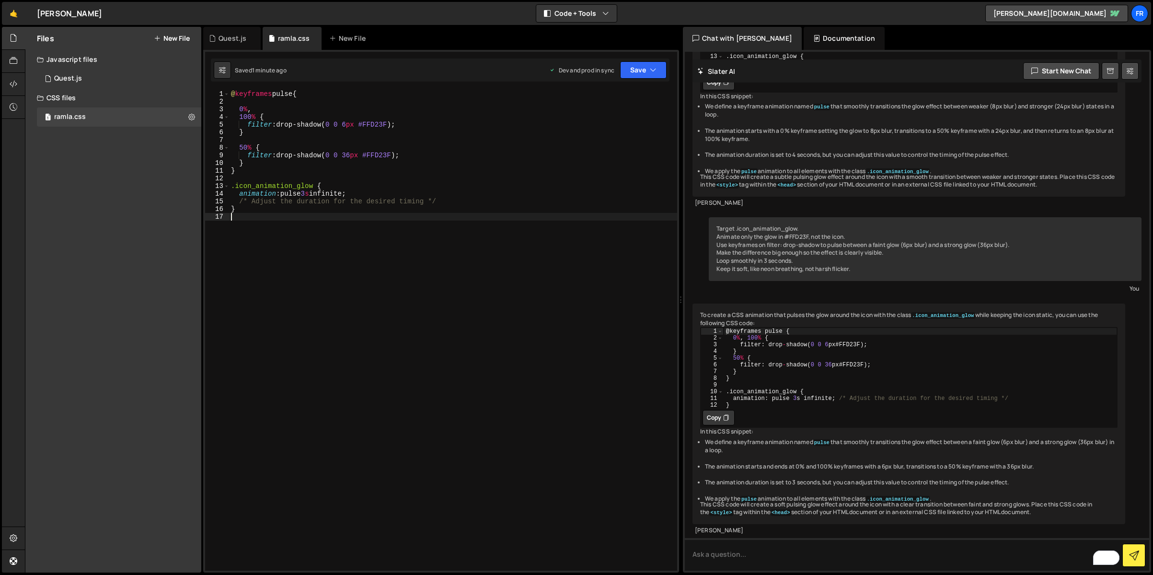
type textarea "}"
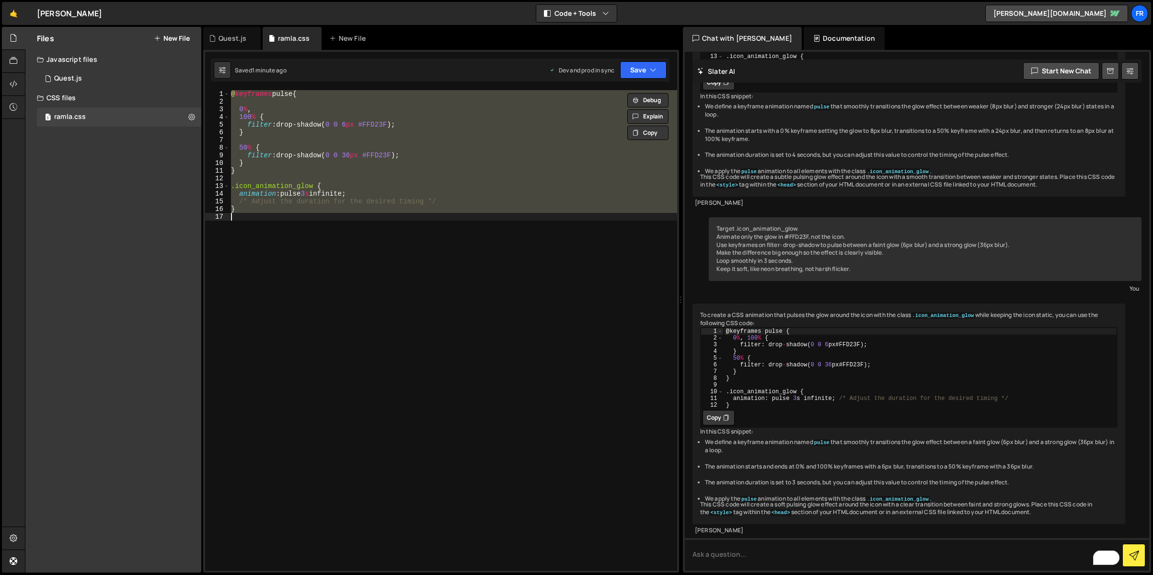
paste textarea
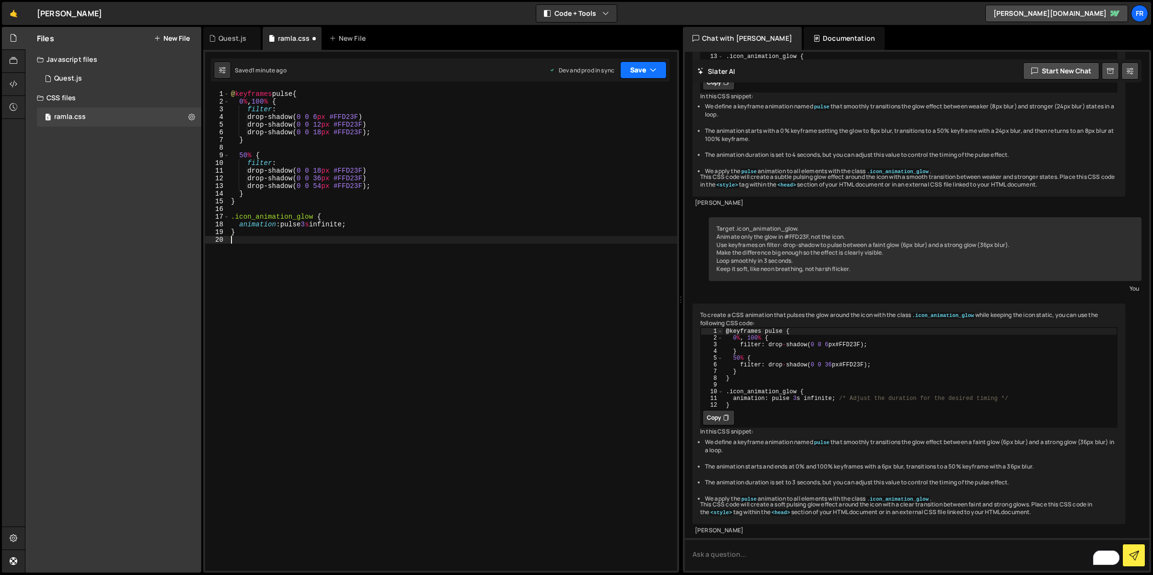
click at [630, 64] on button "Save" at bounding box center [643, 69] width 46 height 17
click at [593, 123] on div "Save to Production S" at bounding box center [611, 125] width 100 height 10
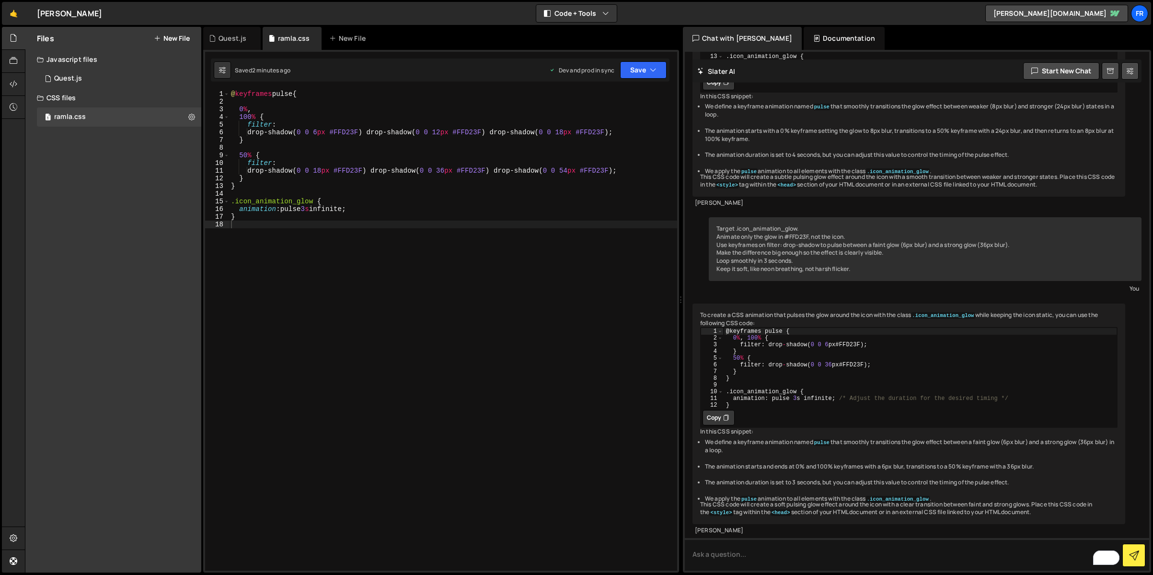
click at [428, 157] on div "@ keyframes pulse { 0 % , 100 % { filter : drop-shadow( 0 0 6 px #FFD23F ) drop…" at bounding box center [453, 338] width 448 height 496
type textarea "}"
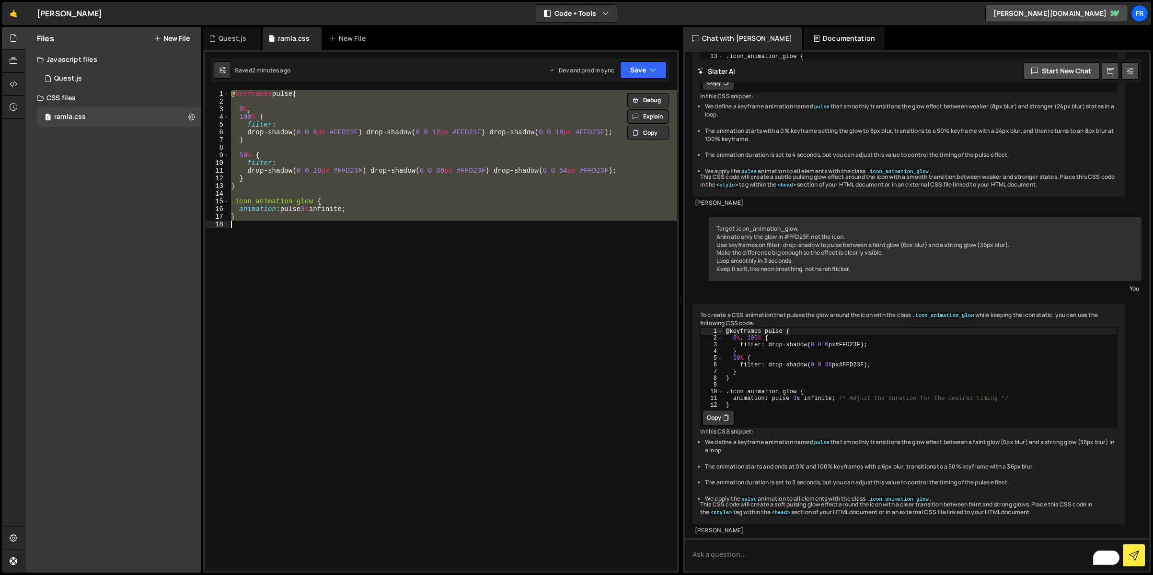
paste textarea
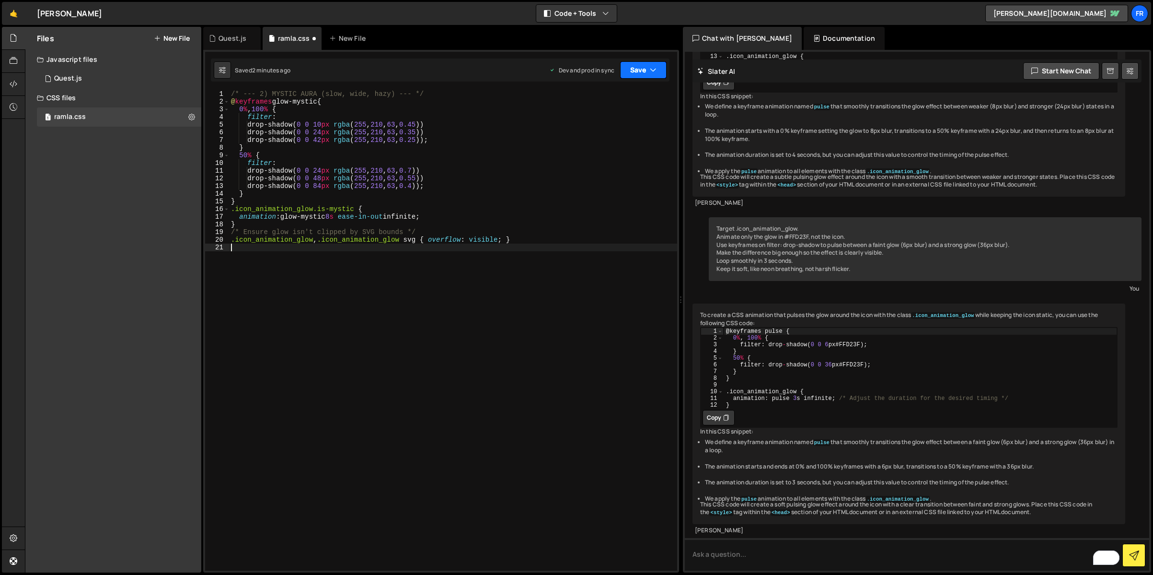
click at [640, 69] on button "Save" at bounding box center [643, 69] width 46 height 17
click at [609, 124] on div "Save to Production S" at bounding box center [611, 125] width 100 height 10
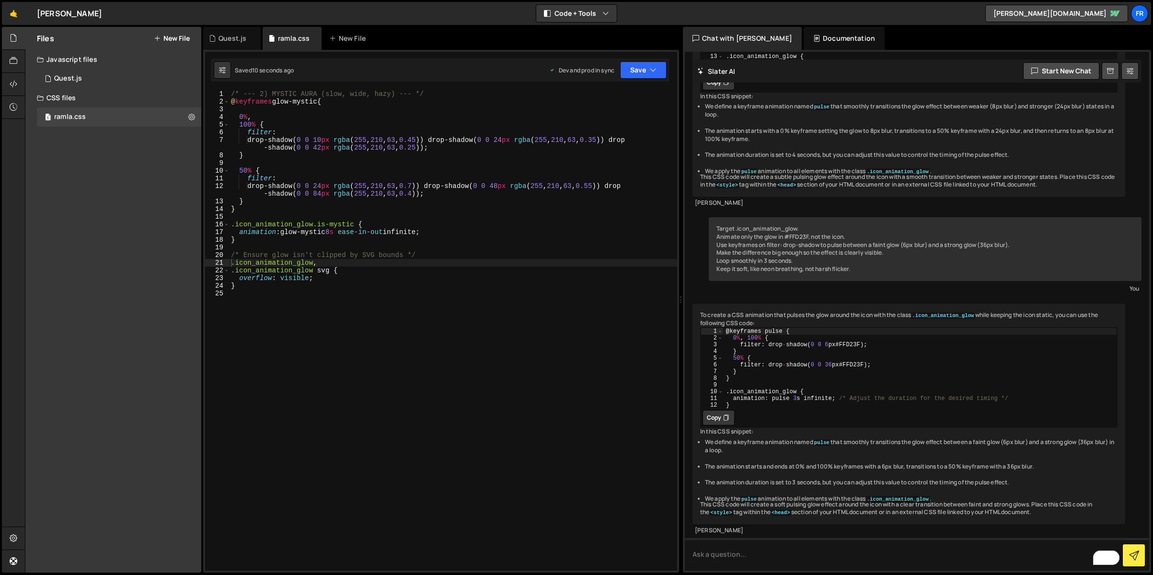
click at [496, 183] on div "/* --- 2) MYSTIC AURA (slow, wide, hazy) --- */ @ keyframes glow-mystic { 0 % ,…" at bounding box center [453, 338] width 448 height 496
drag, startPoint x: 447, startPoint y: 93, endPoint x: 259, endPoint y: 89, distance: 187.9
click at [259, 89] on div "1 Type cmd + s to save your Javascript file. הההההההההההההההההההההההההההההההההה…" at bounding box center [441, 311] width 476 height 522
type textarea "/* --- 2) MYSTIC AURA (slow, wide, hazy) --- */"
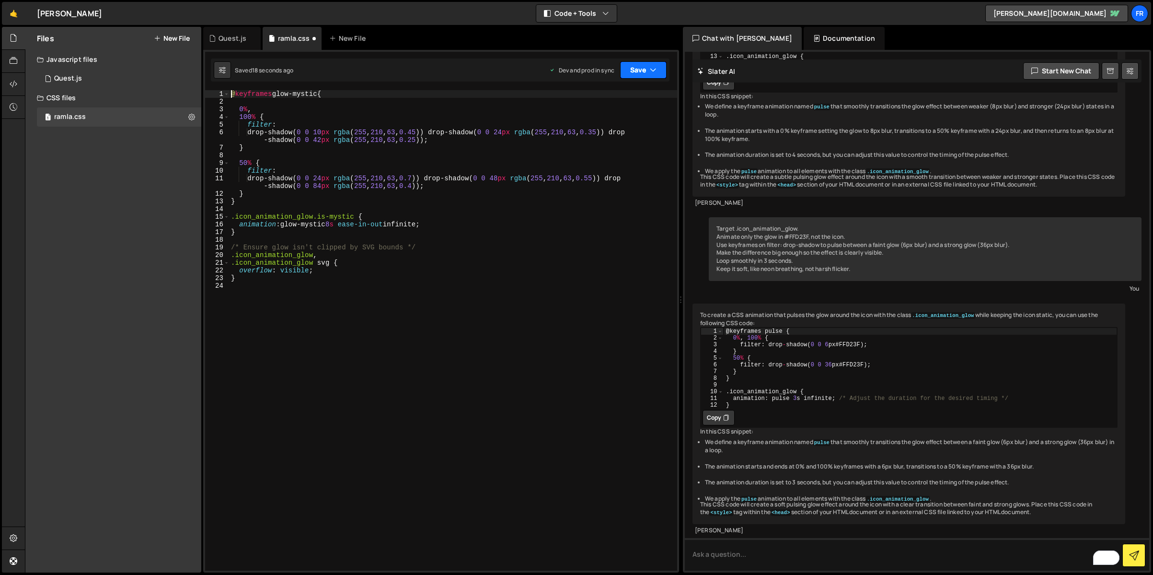
click at [647, 77] on button "Save" at bounding box center [643, 69] width 46 height 17
click at [616, 127] on div "Save to Production S" at bounding box center [611, 125] width 100 height 10
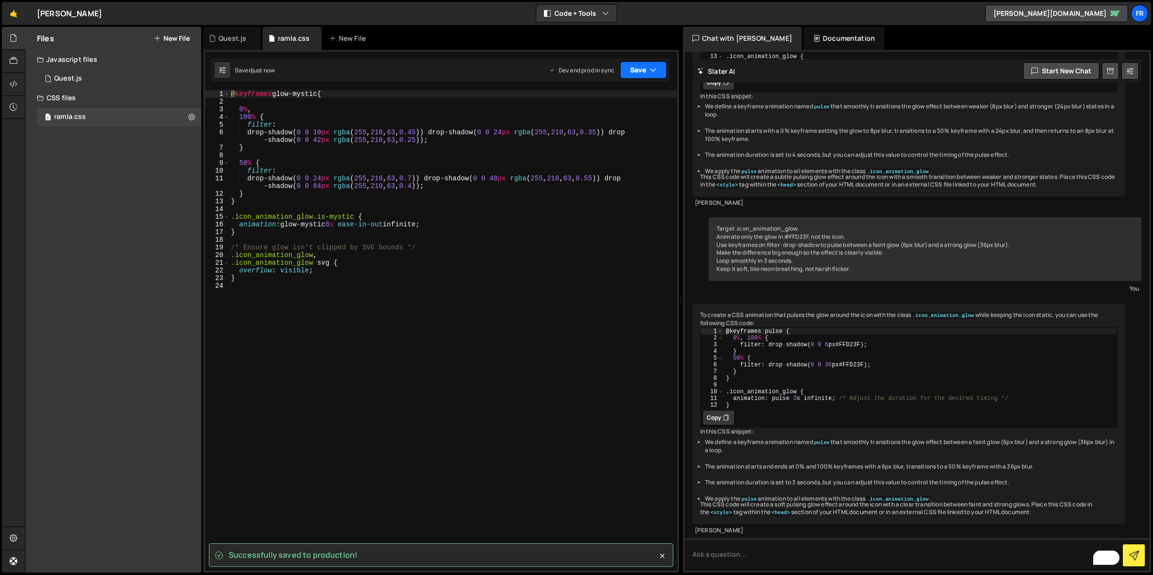
drag, startPoint x: 645, startPoint y: 70, endPoint x: 640, endPoint y: 65, distance: 7.8
click at [645, 70] on button "Save" at bounding box center [643, 69] width 46 height 17
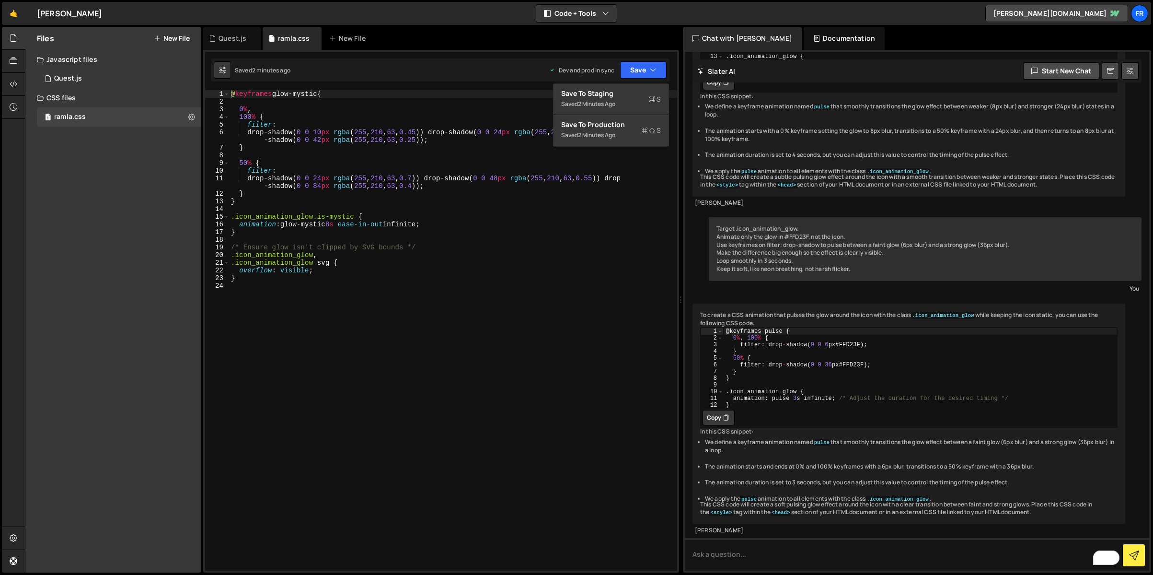
click at [415, 170] on div "@ keyframes glow-mystic { 0 % , 100 % { filter : drop-shadow( 0 0 10 px rgba ( …" at bounding box center [453, 338] width 448 height 496
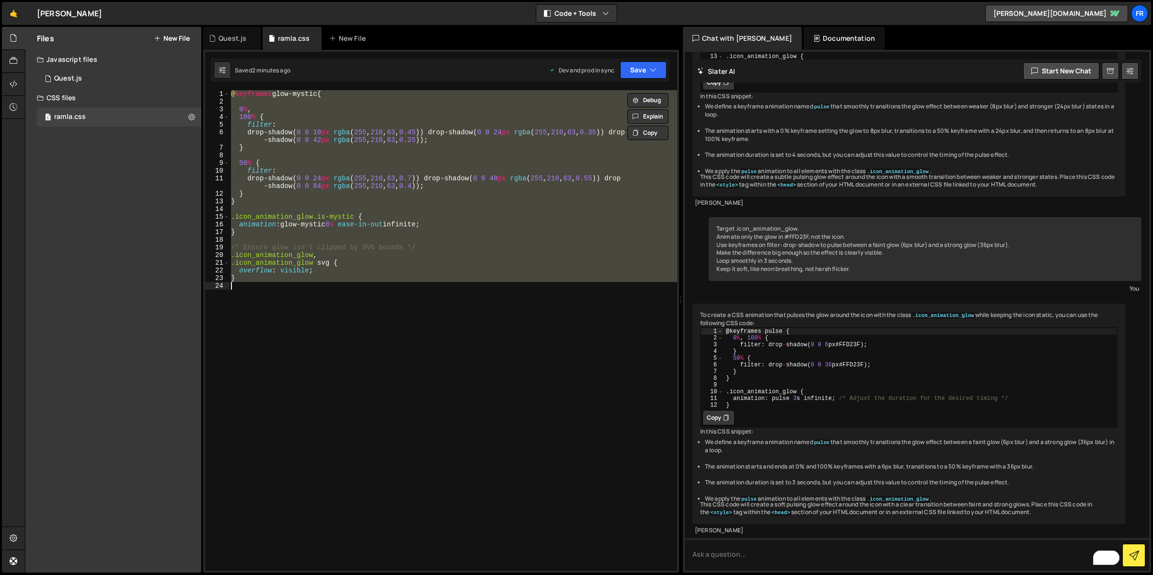
paste textarea ".icon_animation_glow { animation: pulse-mystic 8s ease-in-out infinite; }"
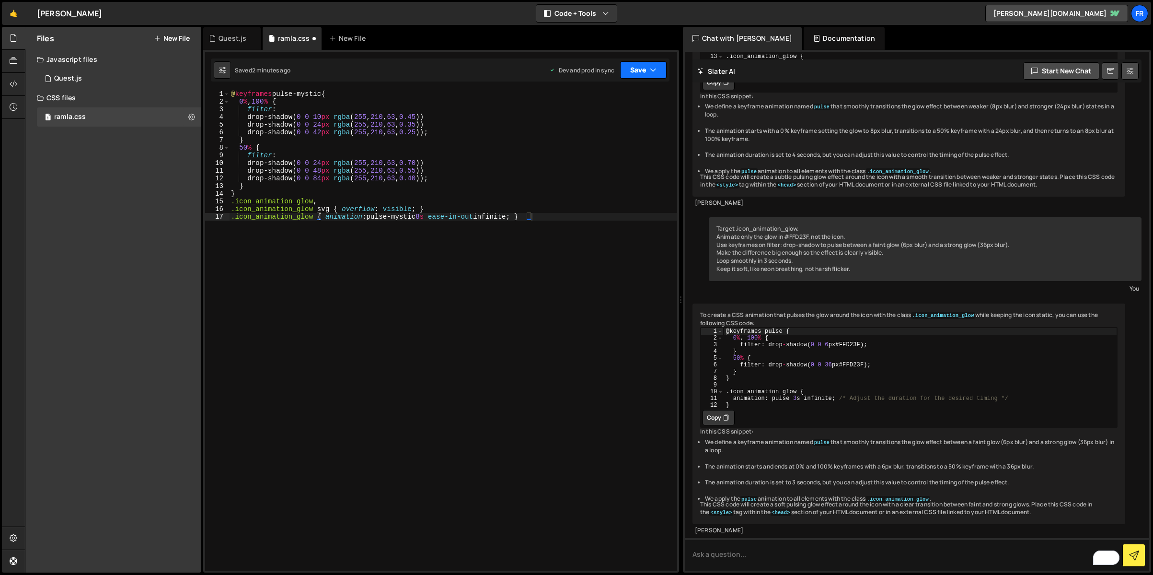
click at [640, 69] on button "Save" at bounding box center [643, 69] width 46 height 17
click at [607, 131] on div "2 minutes ago" at bounding box center [596, 135] width 37 height 8
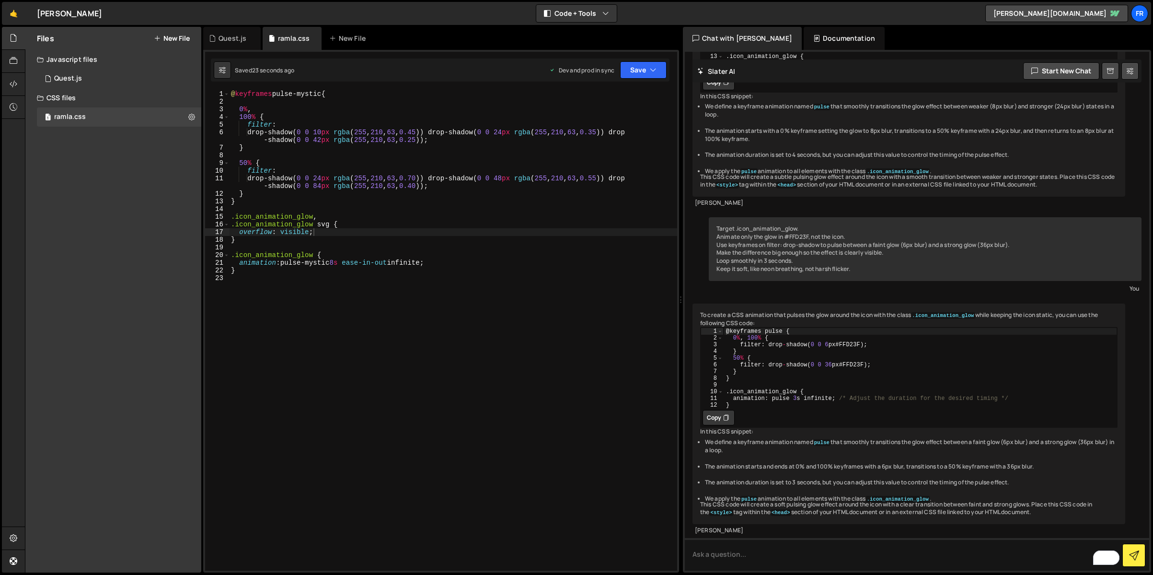
click at [352, 213] on div "@ keyframes pulse-mystic { 0 % , 100 % { filter : drop-shadow( 0 0 10 px rgba (…" at bounding box center [453, 338] width 448 height 496
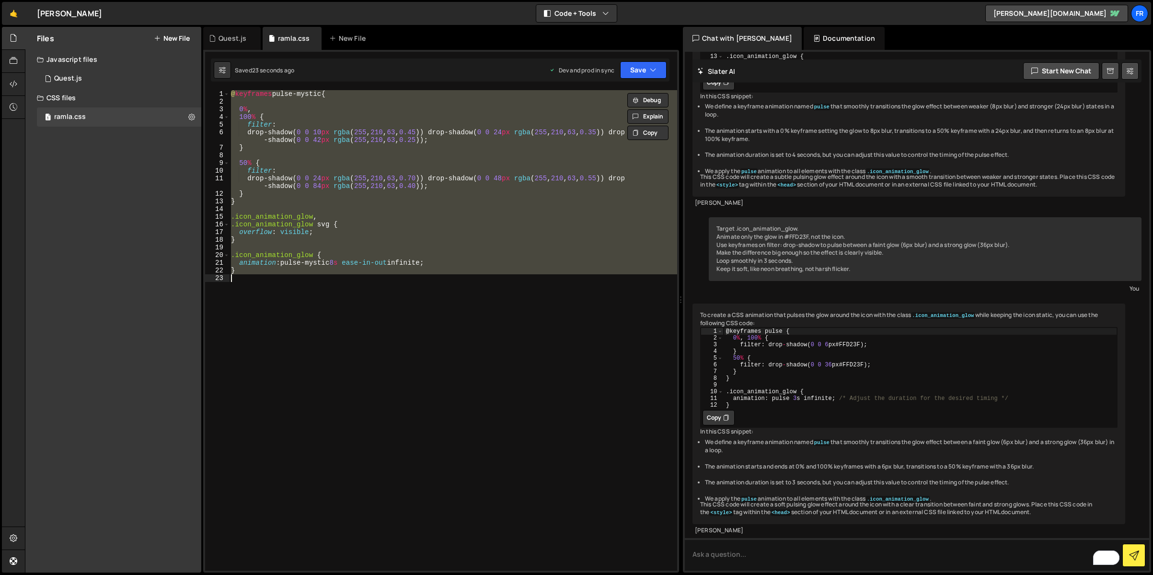
paste textarea ".icon_animation_glow { animation: pulse-surge 2.2s cubic-bezier(.25,.1,.25,1) i…"
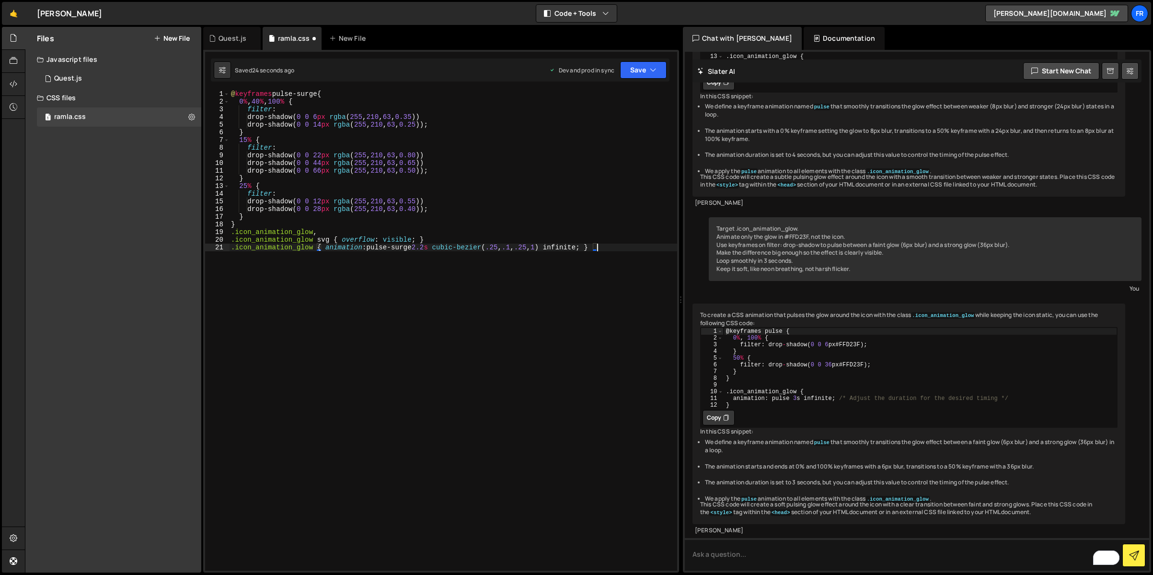
click at [645, 79] on div "Saved 24 seconds ago Dev and prod in sync Upgrade to Edit Save Save to Staging …" at bounding box center [440, 69] width 459 height 23
click at [645, 76] on button "Save" at bounding box center [643, 69] width 46 height 17
click at [606, 129] on div "Saved 25 seconds ago" at bounding box center [611, 135] width 100 height 12
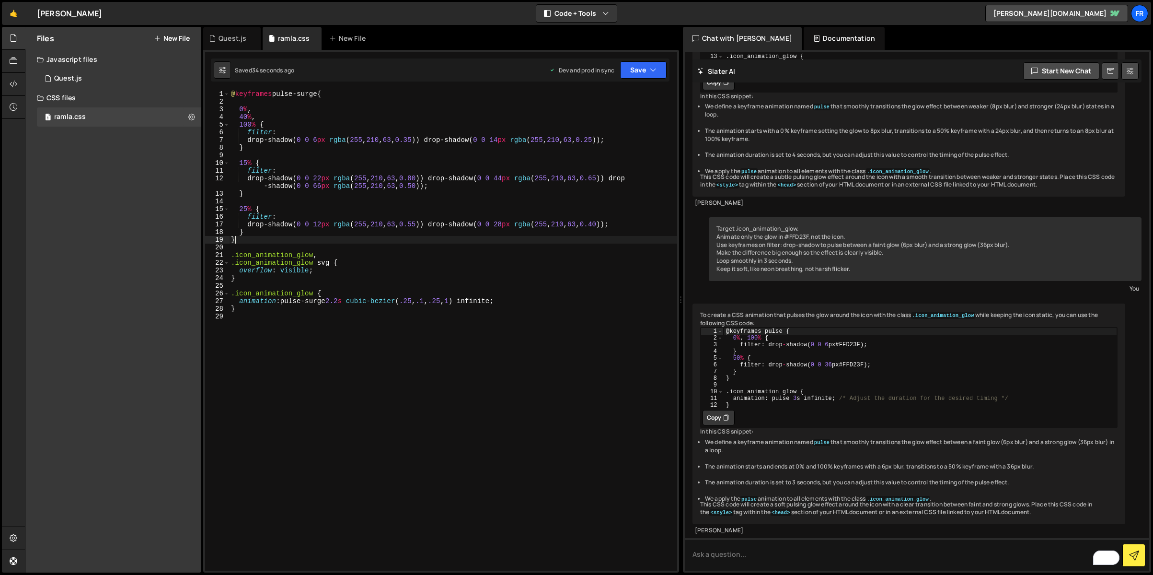
click at [280, 239] on div "@ keyframes pulse-surge { 0 % , 40 % , 100 % { filter : drop-shadow( 0 0 6 px r…" at bounding box center [453, 338] width 448 height 496
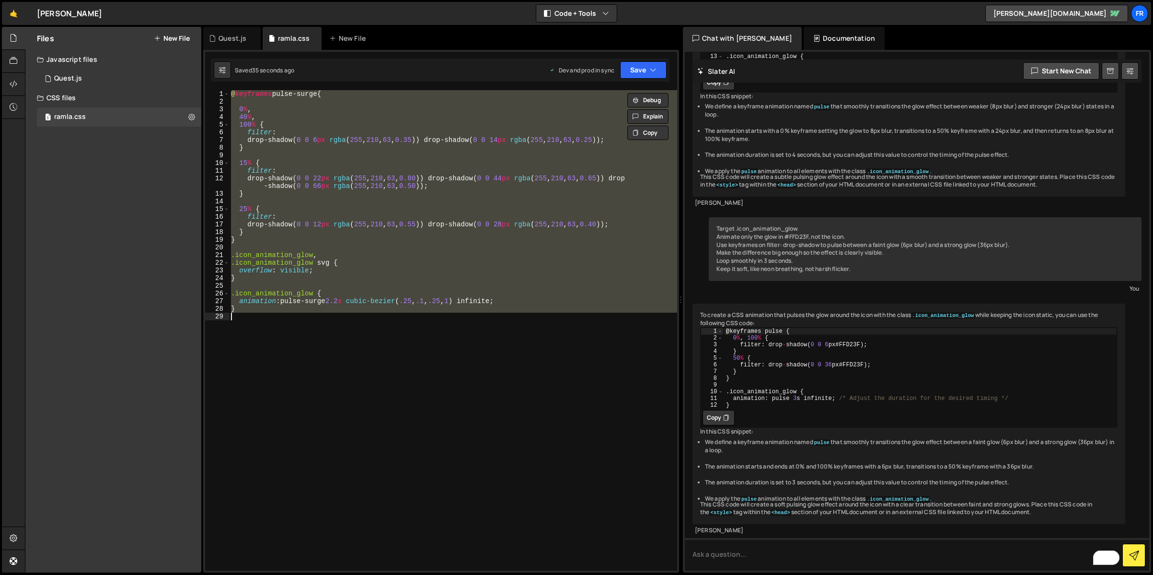
paste textarea
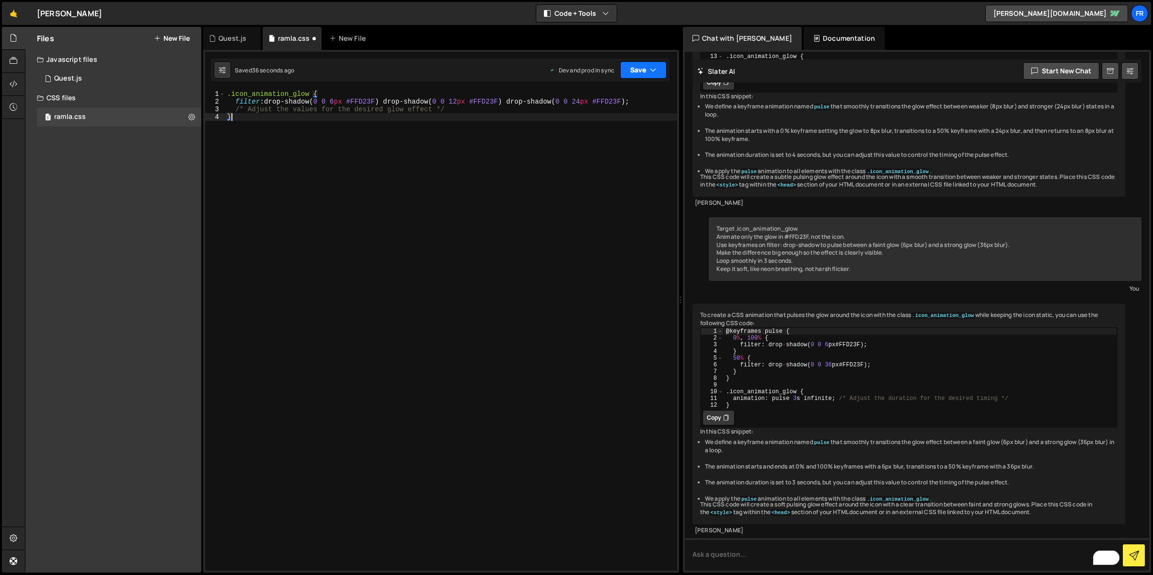
click at [645, 69] on button "Save" at bounding box center [643, 69] width 46 height 17
click at [607, 137] on div "36 seconds ago" at bounding box center [599, 135] width 43 height 8
click at [462, 102] on div ".icon_animation_glow { filter : drop-shadow( 0 0 6 px #FFD23F ) drop-shadow( 0 …" at bounding box center [451, 338] width 452 height 496
click at [583, 102] on div ".icon_animation_glow { filter : drop-shadow( 0 0 6 px #FFD23F ) drop-shadow( 0 …" at bounding box center [451, 338] width 452 height 496
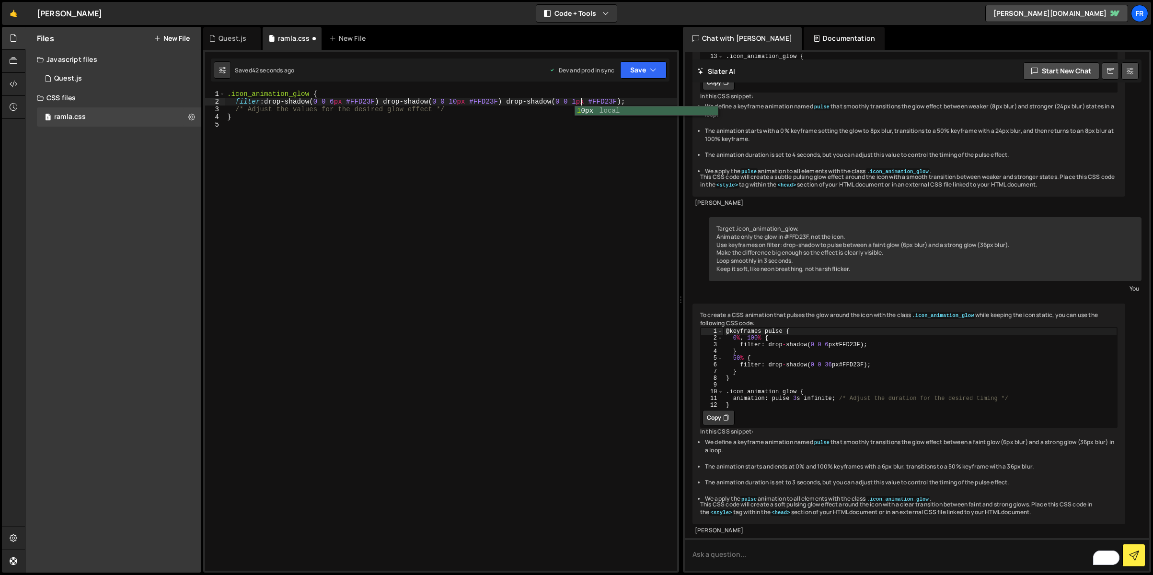
scroll to position [0, 25]
type textarea "filter: drop-shadow(0 0 6px #FFD23F) drop-shadow(0 0 10px #FFD23F) drop-shadow(…"
click at [540, 196] on div ".icon_animation_glow { filter : drop-shadow( 0 0 6 px #FFD23F ) drop-shadow( 0 …" at bounding box center [451, 338] width 452 height 496
click at [651, 71] on icon "button" at bounding box center [653, 70] width 7 height 10
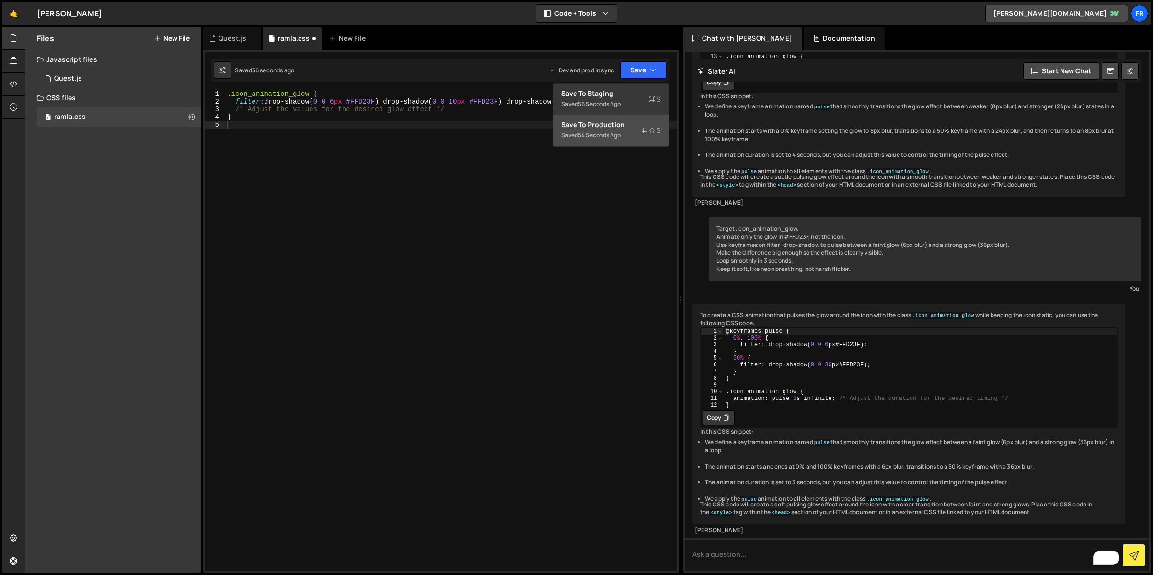
click at [625, 132] on div "Saved 54 seconds ago" at bounding box center [611, 135] width 100 height 12
click at [366, 121] on div ".icon_animation_glow { filter : drop-shadow( 0 0 6 px #FFD23F ) drop-shadow( 0 …" at bounding box center [451, 338] width 452 height 496
type textarea "}"
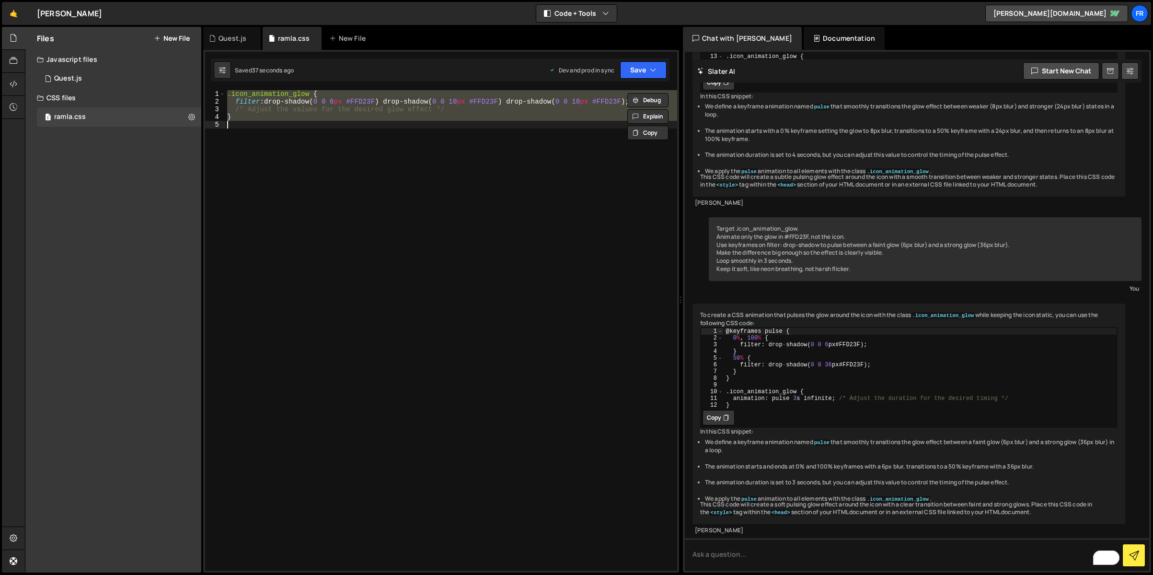
paste textarea
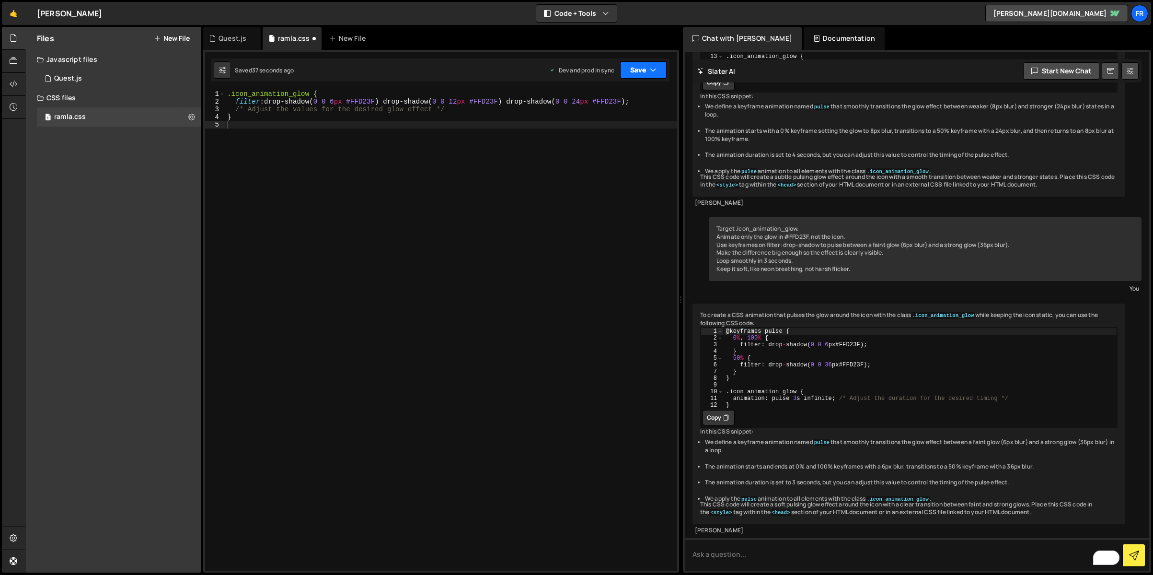
click at [648, 72] on button "Save" at bounding box center [643, 69] width 46 height 17
click at [611, 131] on div "37 seconds ago" at bounding box center [599, 135] width 42 height 8
click at [348, 121] on div ".icon_animation_glow { filter : drop-shadow( 0 0 6 px #FFD23F ) drop-shadow( 0 …" at bounding box center [451, 338] width 452 height 496
paste textarea ".btn_glow { overflow: visible; }"
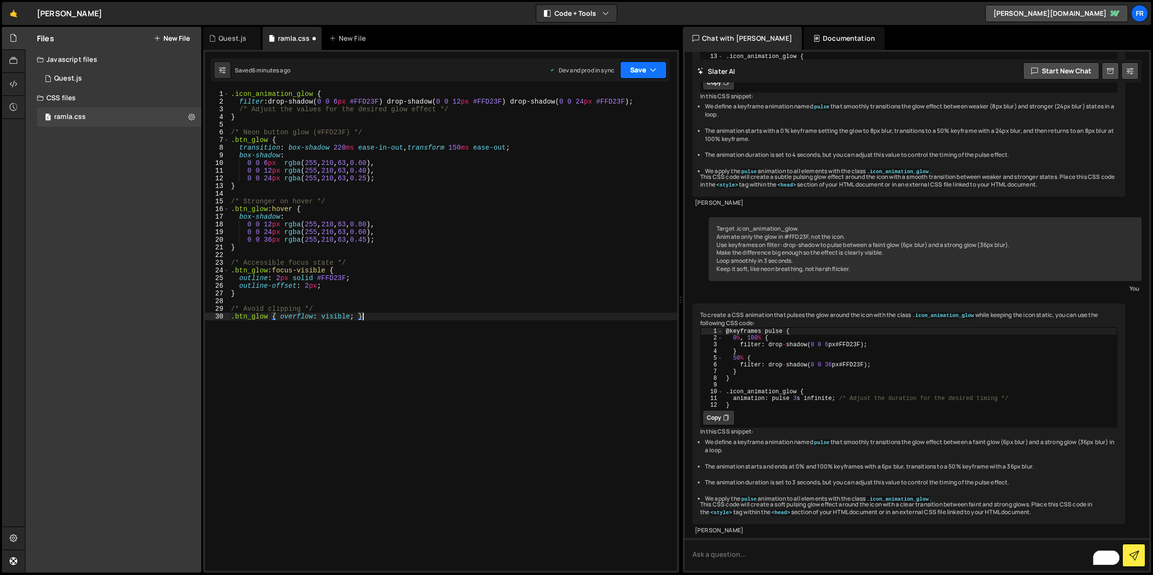
type textarea ".btn_glow { overflow: visible; }"
click at [637, 73] on button "Save" at bounding box center [643, 69] width 46 height 17
click at [623, 136] on div "Saved 6 minutes ago" at bounding box center [611, 135] width 100 height 12
click at [472, 121] on div ".icon_animation_glow { filter : drop-shadow( 0 0 6 px #FFD23F ) drop-shadow( 0 …" at bounding box center [453, 338] width 448 height 496
type textarea "}"
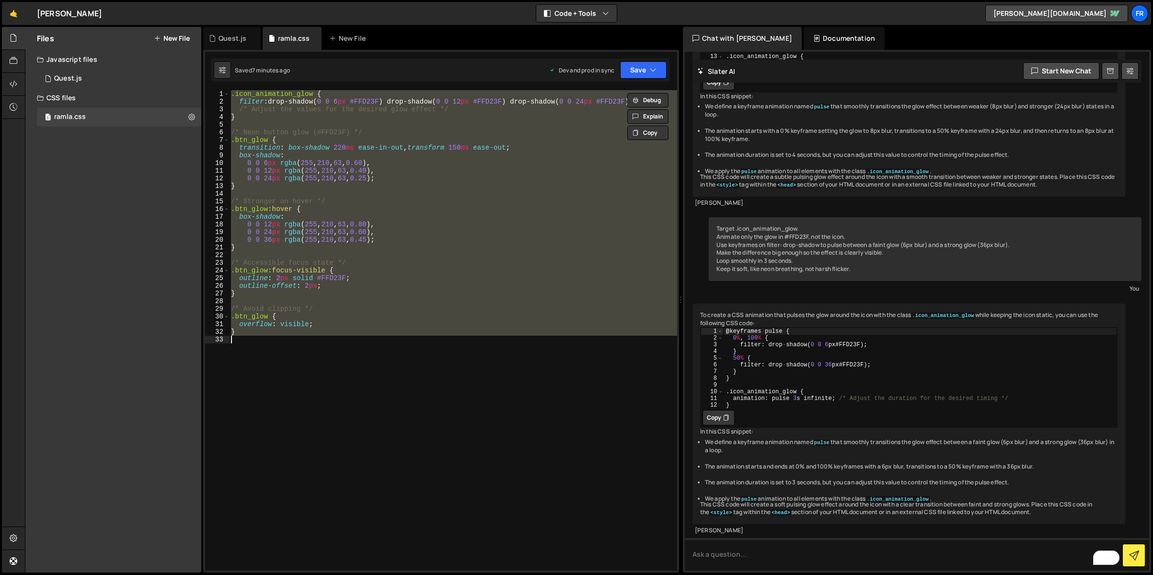
paste textarea
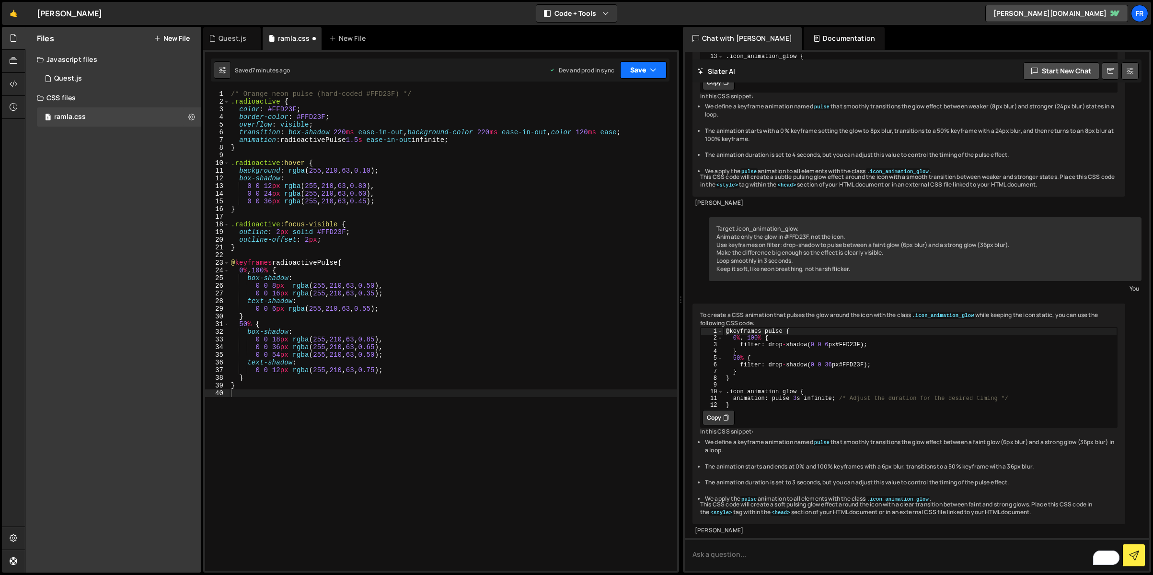
click at [637, 69] on button "Save" at bounding box center [643, 69] width 46 height 17
click at [594, 124] on div "Save to Production S" at bounding box center [611, 125] width 100 height 10
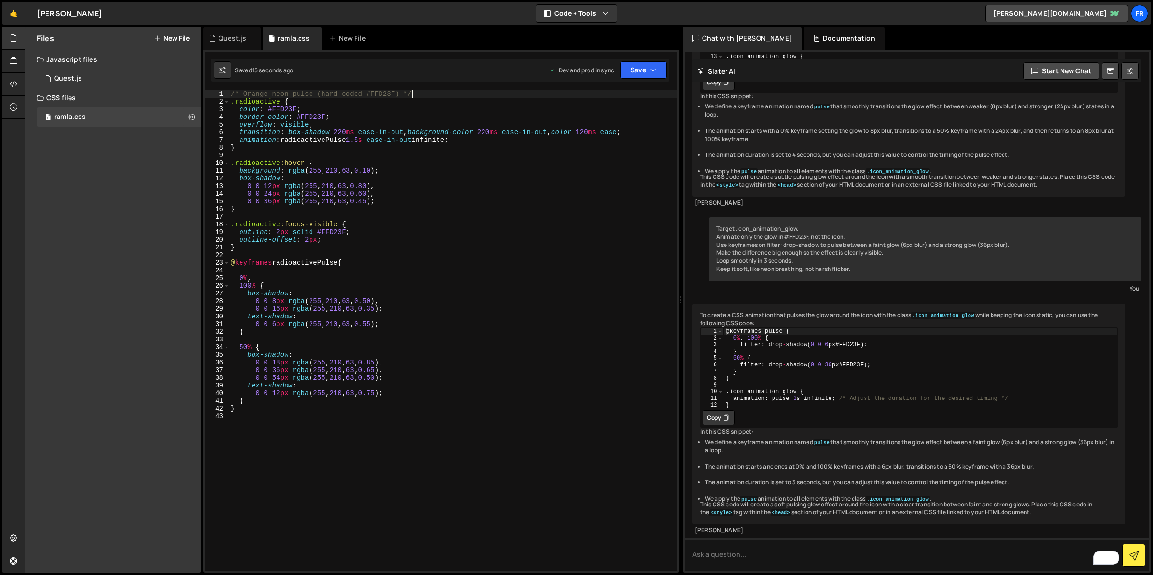
click at [438, 90] on div "/* Orange neon pulse (hard-coded #FFD23F) */ .radioactive { color : #FFD23F ; b…" at bounding box center [453, 338] width 448 height 496
drag, startPoint x: 440, startPoint y: 90, endPoint x: 367, endPoint y: 86, distance: 73.4
click at [367, 86] on div "1 Type cmd + s to save your Javascript file. הההההההההההההההההההההההההההההההההה…" at bounding box center [441, 311] width 476 height 522
click at [454, 95] on div "/* Orange neon pulse (hard-coded #FFD23F) */ .radioactive { color : #FFD23F ; b…" at bounding box center [453, 338] width 448 height 496
drag, startPoint x: 454, startPoint y: 95, endPoint x: 240, endPoint y: 92, distance: 214.2
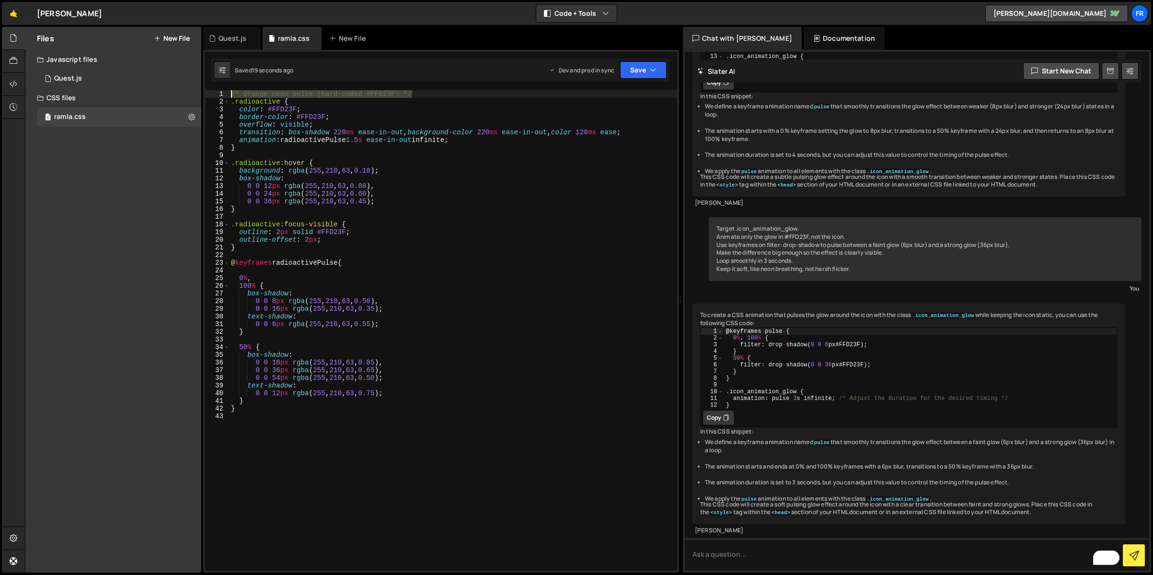
click at [240, 92] on div "/* Orange neon pulse (hard-coded #FFD23F) */ .radioactive { color : #FFD23F ; b…" at bounding box center [453, 338] width 448 height 496
click at [637, 72] on button "Save" at bounding box center [643, 69] width 46 height 17
click at [602, 126] on div "Save to Production S" at bounding box center [611, 125] width 100 height 10
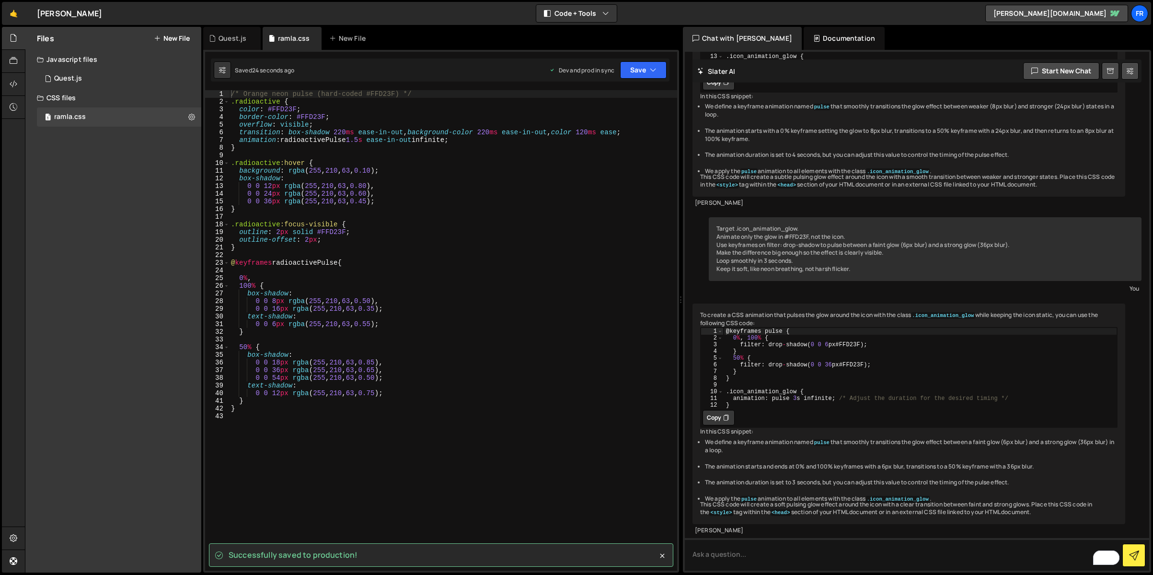
click at [498, 185] on div "/* Orange neon pulse (hard-coded #FFD23F) */ .radioactive { color : #FFD23F ; b…" at bounding box center [453, 338] width 448 height 496
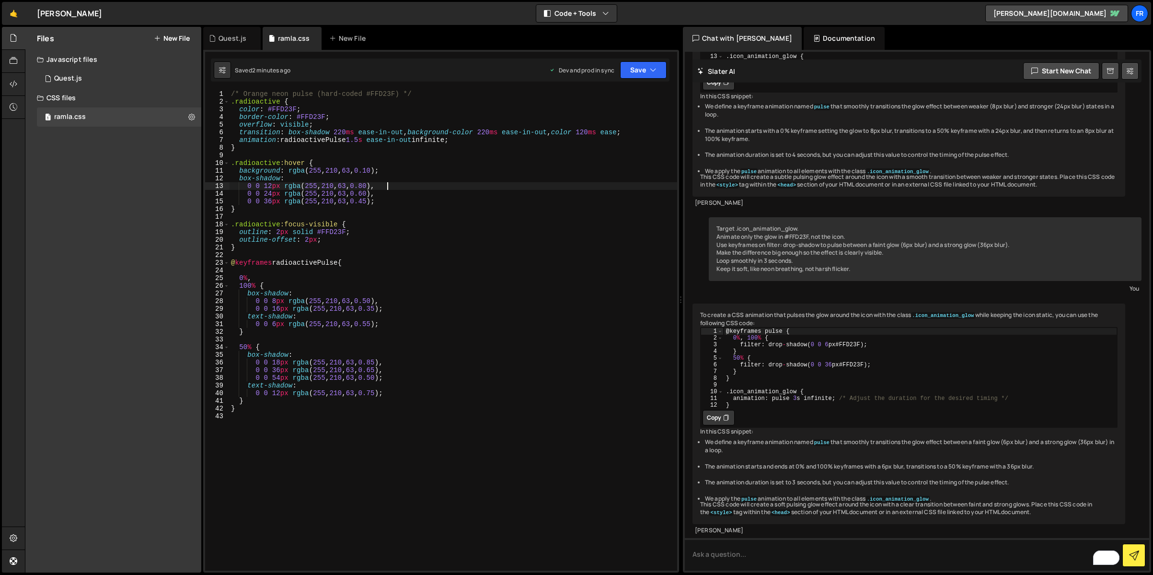
click at [367, 139] on div "/* Orange neon pulse (hard-coded #FFD23F) */ .radioactive { color : #FFD23F ; b…" at bounding box center [453, 338] width 448 height 496
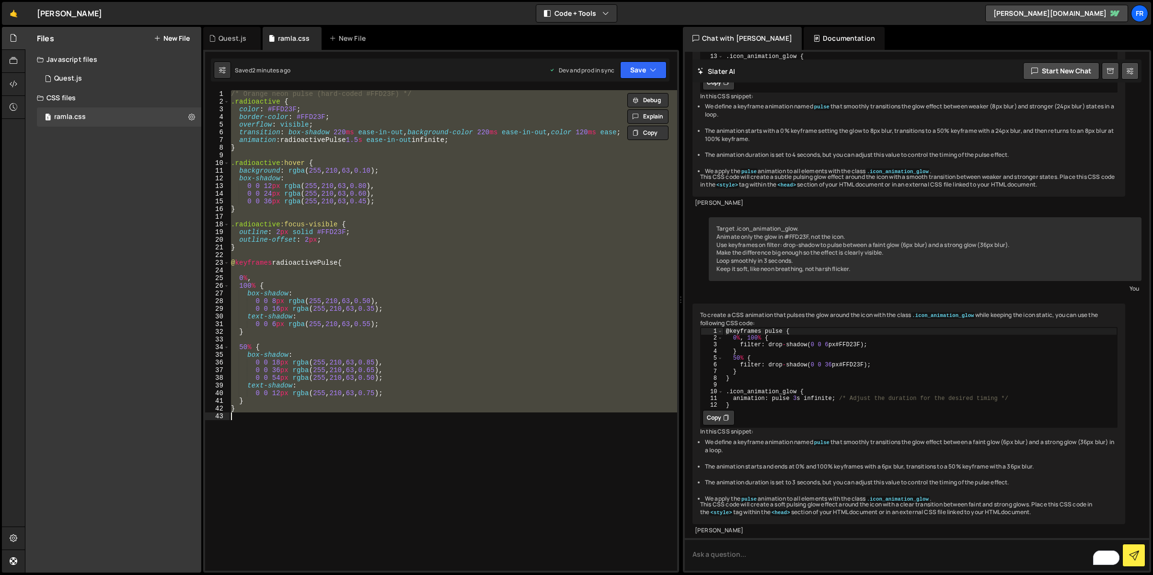
paste textarea
type textarea "}"
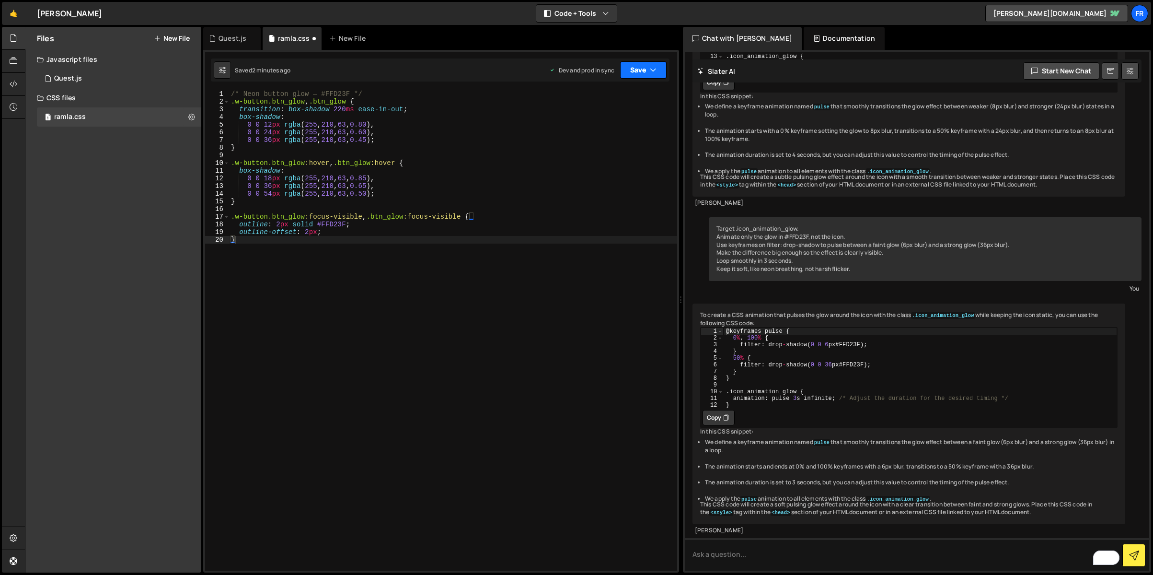
click at [641, 64] on button "Save" at bounding box center [643, 69] width 46 height 17
click at [627, 127] on div "Save to Production S" at bounding box center [611, 125] width 100 height 10
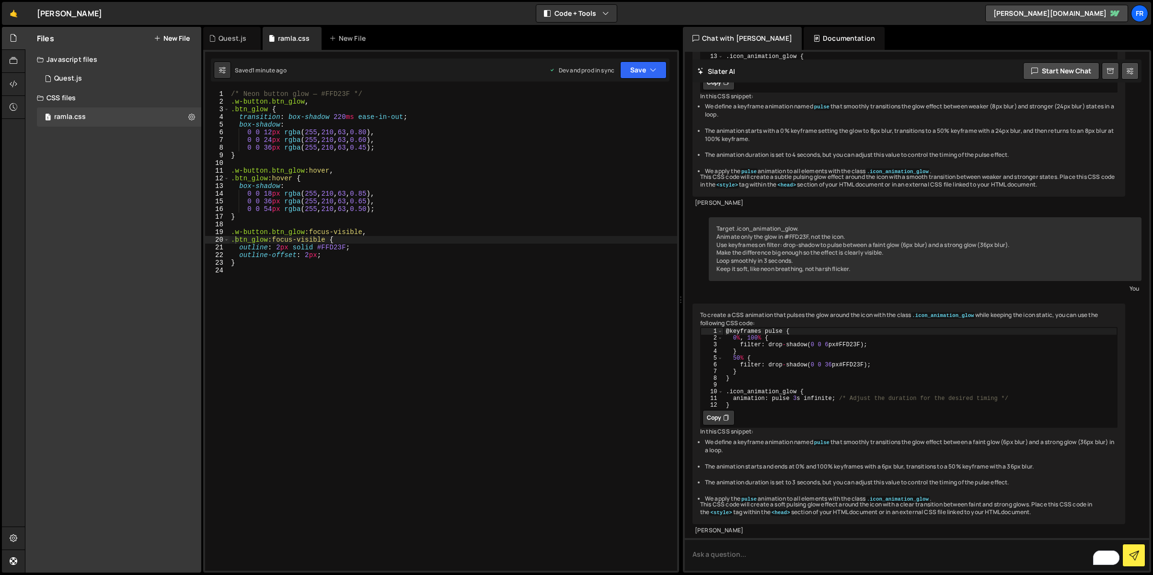
click at [360, 160] on div "/* Neon button glow — #FFD23F */ .w-button.btn_glow , .btn_glow { transition : …" at bounding box center [453, 338] width 448 height 496
type textarea "}"
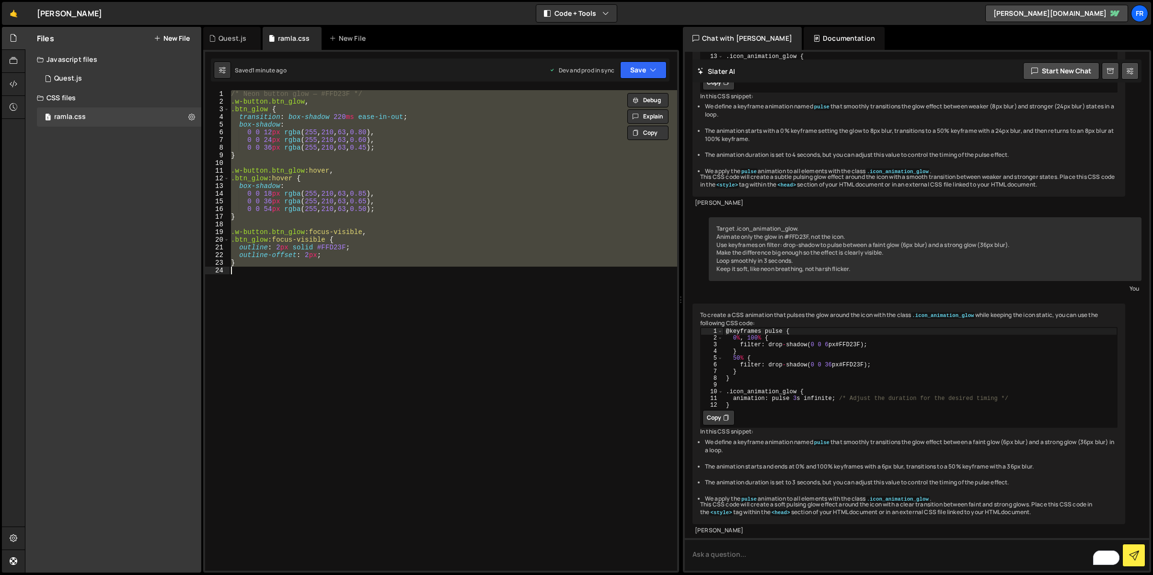
paste textarea
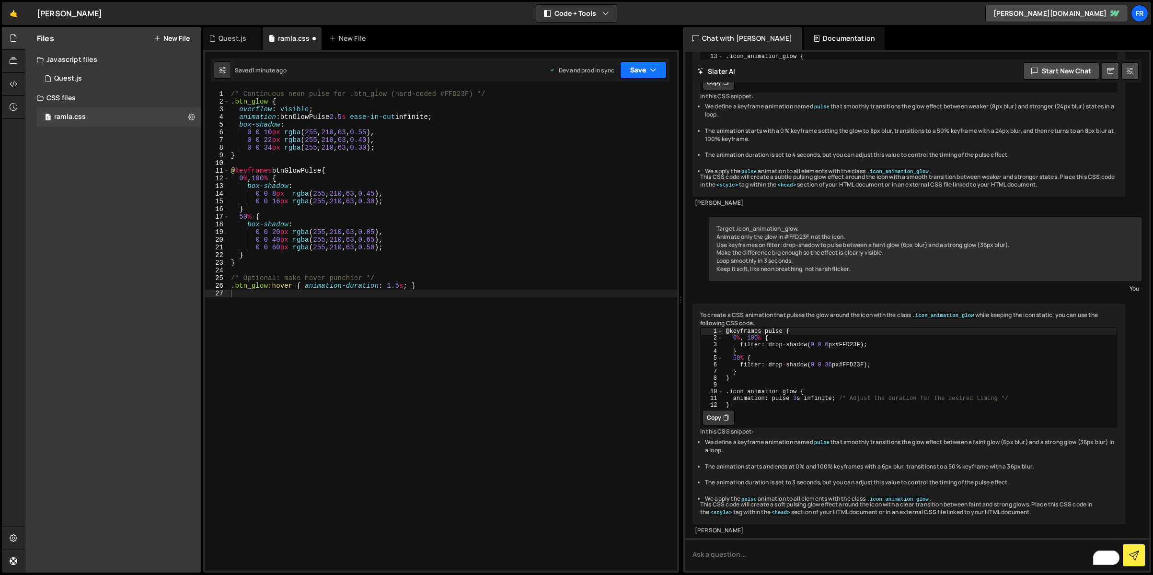
click at [644, 68] on button "Save" at bounding box center [643, 69] width 46 height 17
click at [616, 126] on div "Save to Production S" at bounding box center [611, 125] width 100 height 10
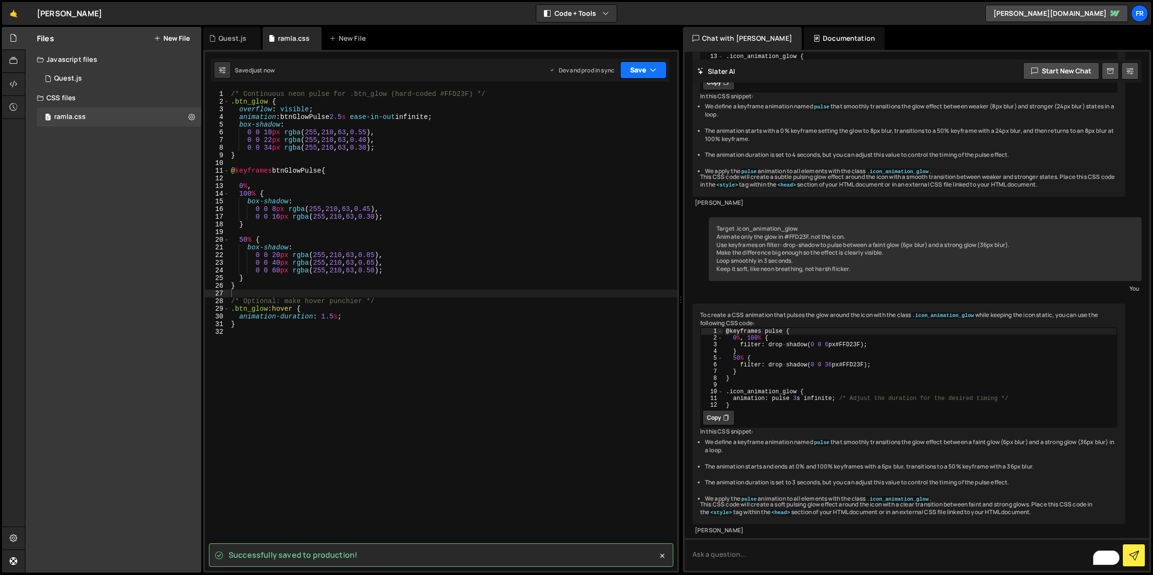
click at [641, 67] on button "Save" at bounding box center [643, 69] width 46 height 17
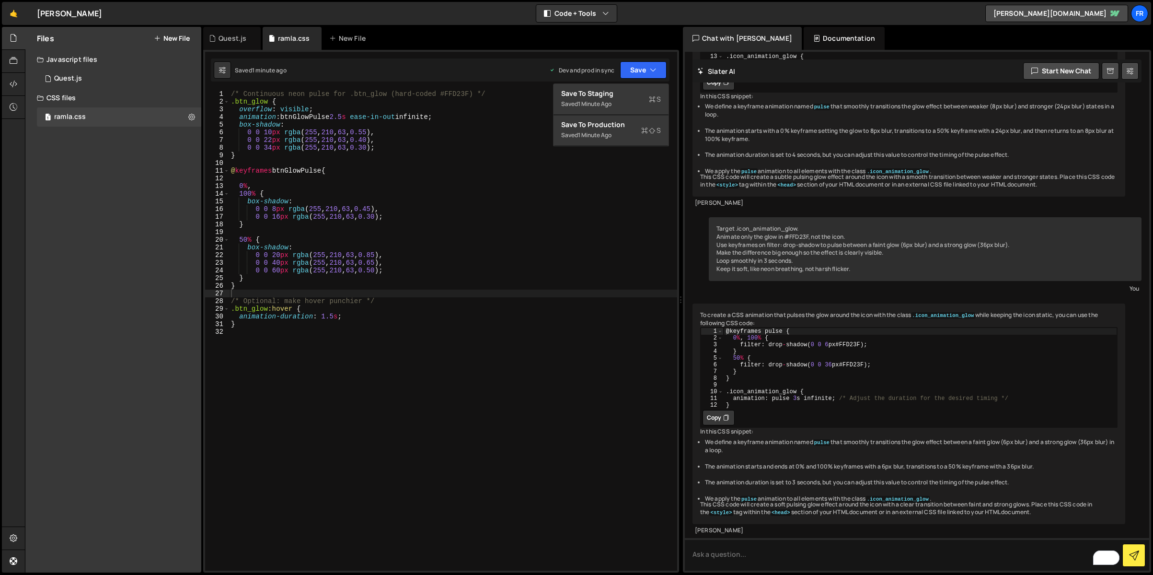
click at [285, 97] on div "/* Continuous neon pulse for .btn_glow (hard-coded #FFD23F) */ .btn_glow { over…" at bounding box center [453, 338] width 448 height 496
click at [346, 173] on div "/* Continuous neon pulse for .btn_glow (hard-coded #FFD23F) */ .btn_glow { over…" at bounding box center [453, 338] width 448 height 496
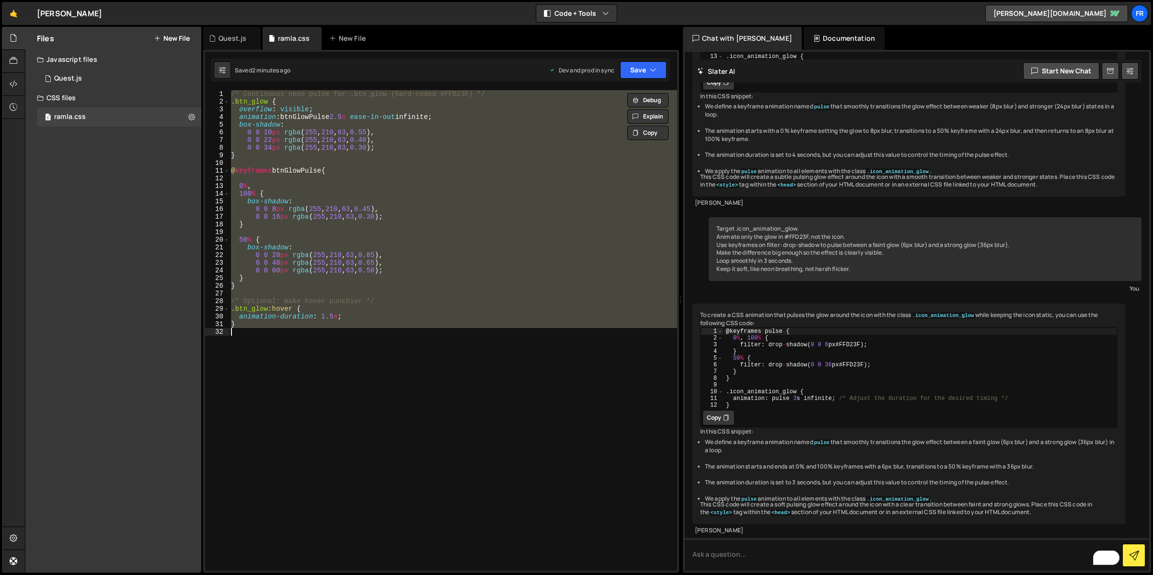
paste textarea
type textarea "}"
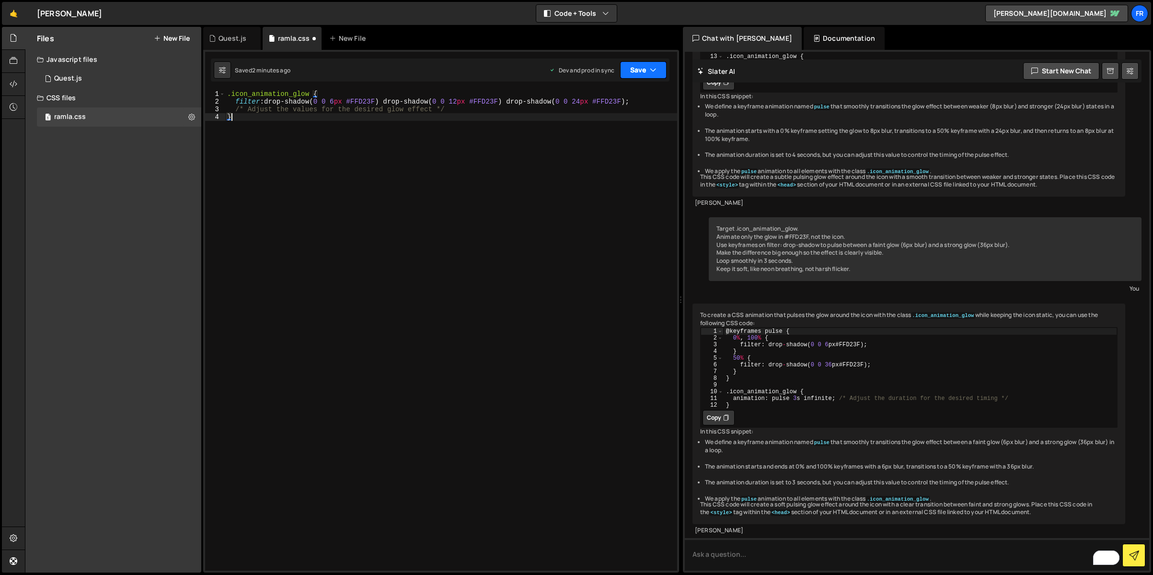
click at [633, 72] on button "Save" at bounding box center [643, 69] width 46 height 17
click at [598, 130] on div "Saved 2 minutes ago" at bounding box center [611, 135] width 100 height 12
click at [310, 124] on div ".icon_animation_glow { filter : drop-shadow( 0 0 6 px #FFD23F ) drop-shadow( 0 …" at bounding box center [451, 338] width 452 height 496
paste textarea "filter: drop-shadow(0 0 6px #FFD23F) drop-shadow(0 0 12px #FFD23F) drop-shadow(…"
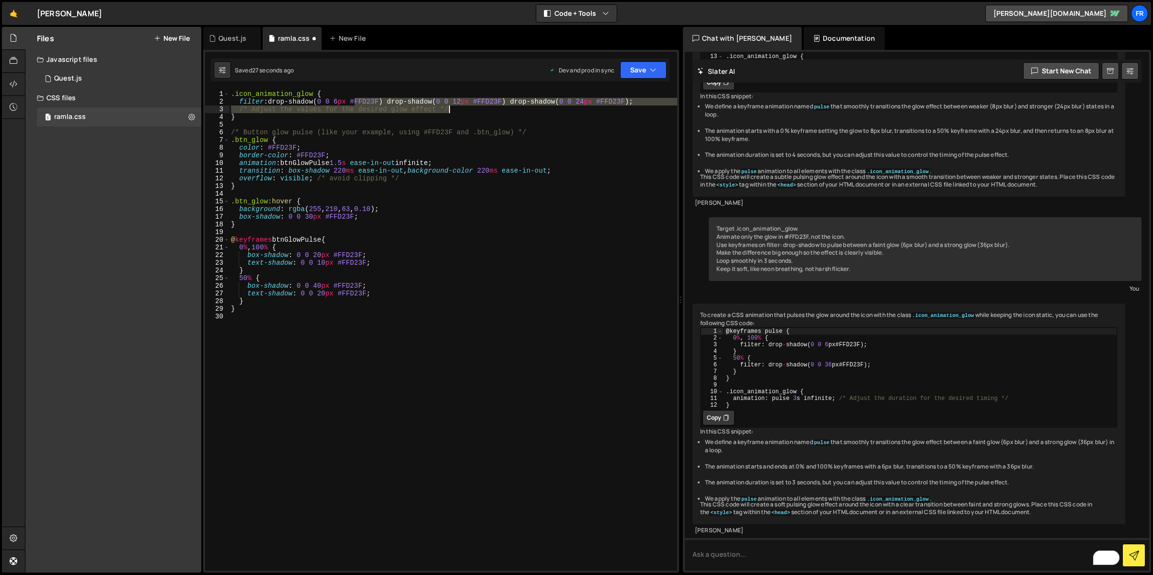
drag, startPoint x: 354, startPoint y: 103, endPoint x: 585, endPoint y: 111, distance: 231.6
click at [585, 111] on div ".icon_animation_glow { filter : drop-shadow( 0 0 6 px #FFD23F ) drop-shadow( 0 …" at bounding box center [453, 338] width 448 height 496
click at [573, 119] on div ".icon_animation_glow { filter : drop-shadow( 0 0 6 px #FFD23F ) drop-shadow( 0 …" at bounding box center [453, 338] width 448 height 496
type textarea "}"
click at [638, 72] on button "Save" at bounding box center [643, 69] width 46 height 17
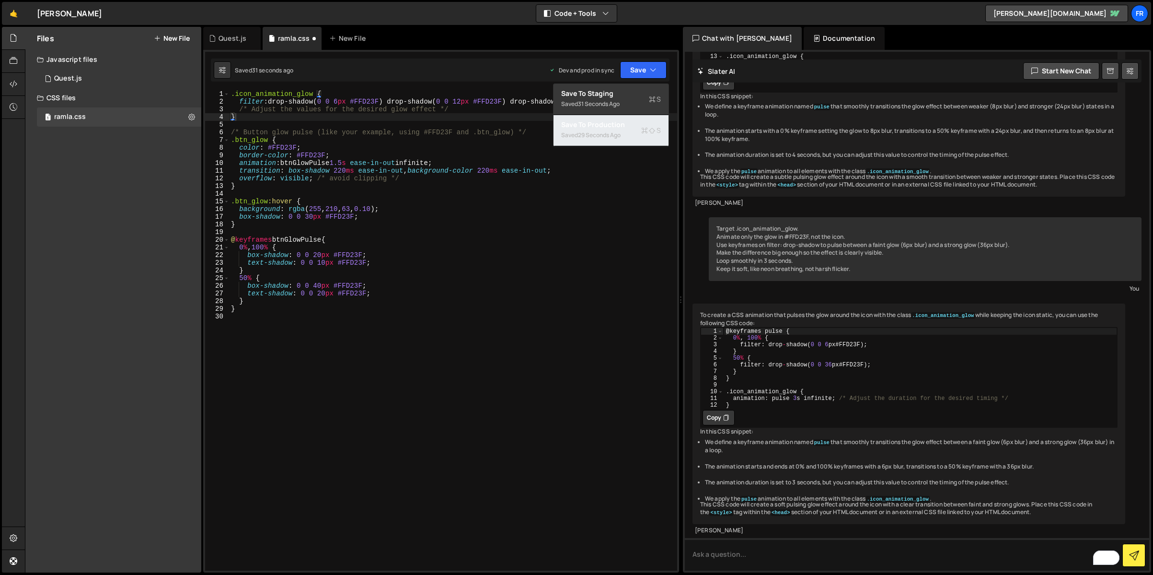
click at [611, 120] on div "Save to Production S" at bounding box center [611, 125] width 100 height 10
